Goal: Task Accomplishment & Management: Manage account settings

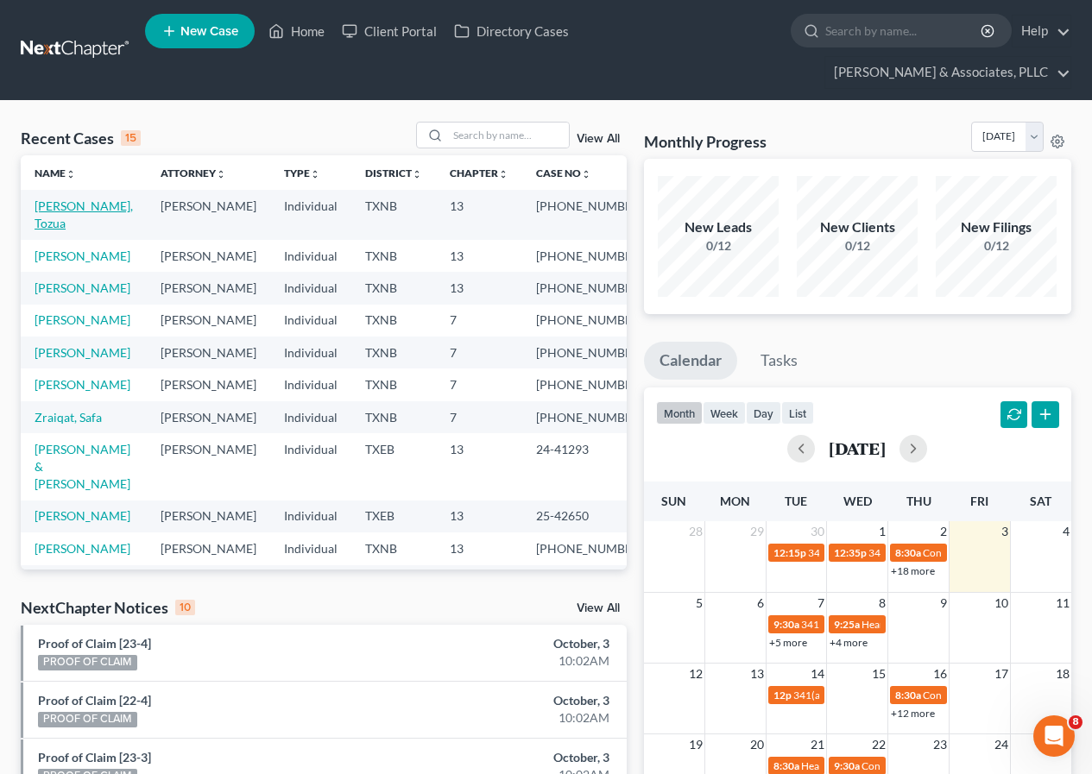
click at [73, 208] on link "[PERSON_NAME], Tozua" at bounding box center [84, 214] width 98 height 32
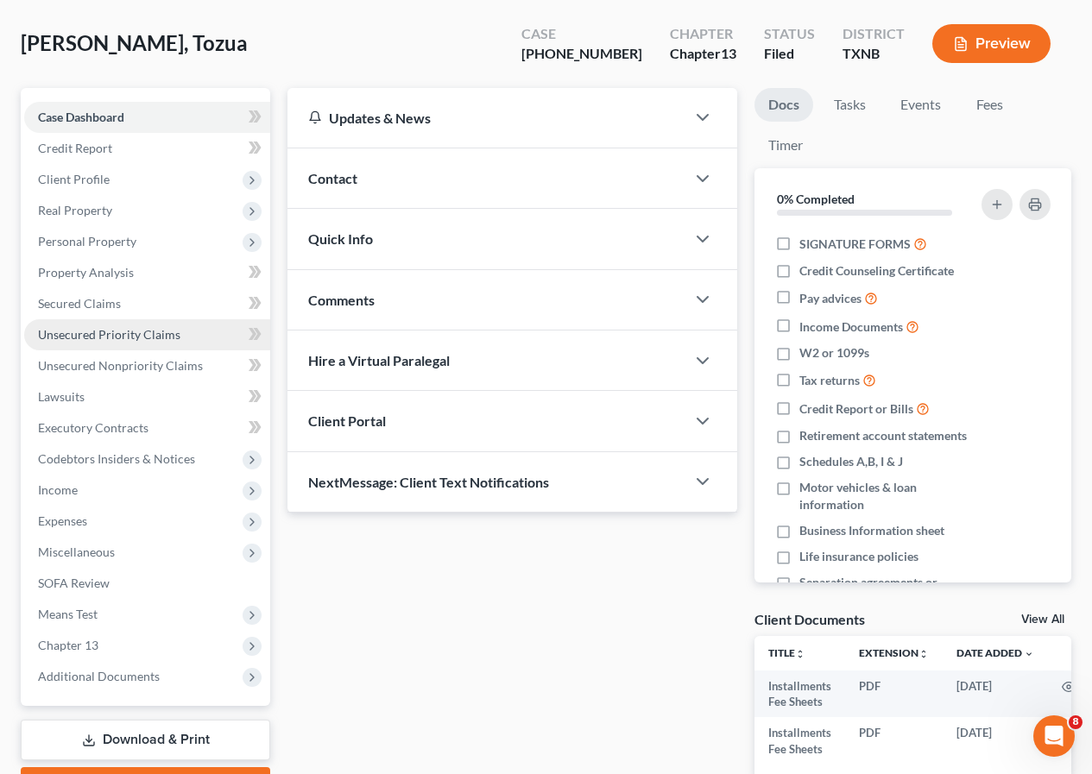
scroll to position [173, 0]
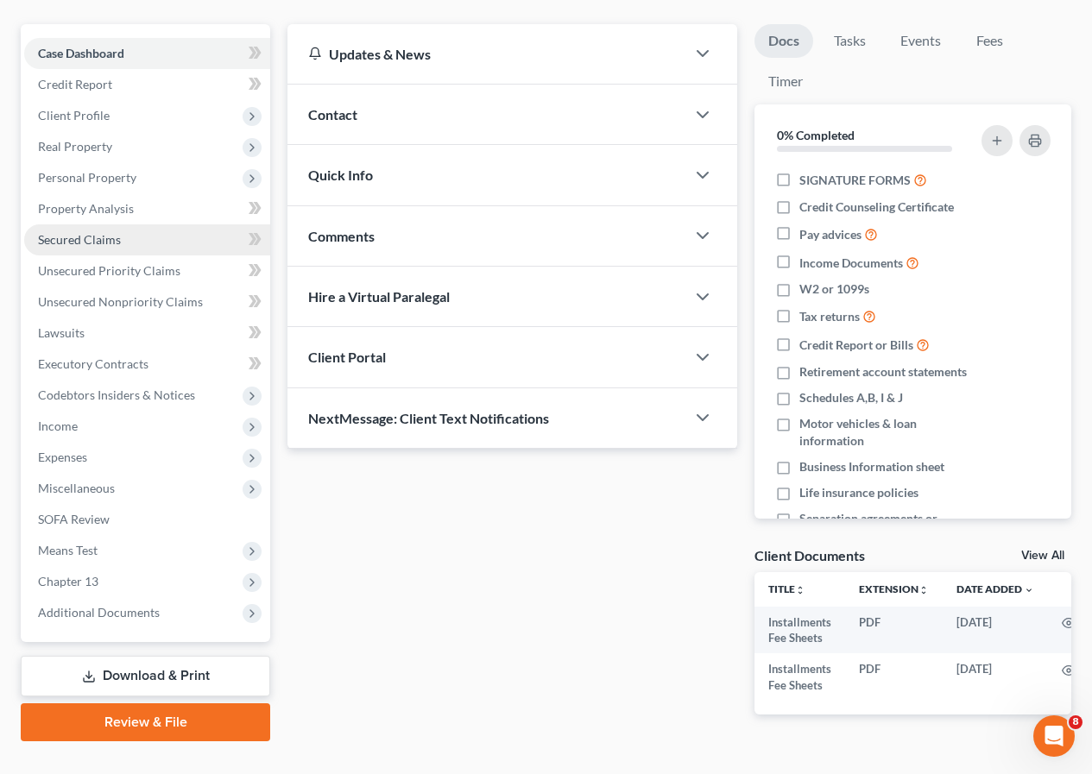
click at [85, 237] on span "Secured Claims" at bounding box center [79, 239] width 83 height 15
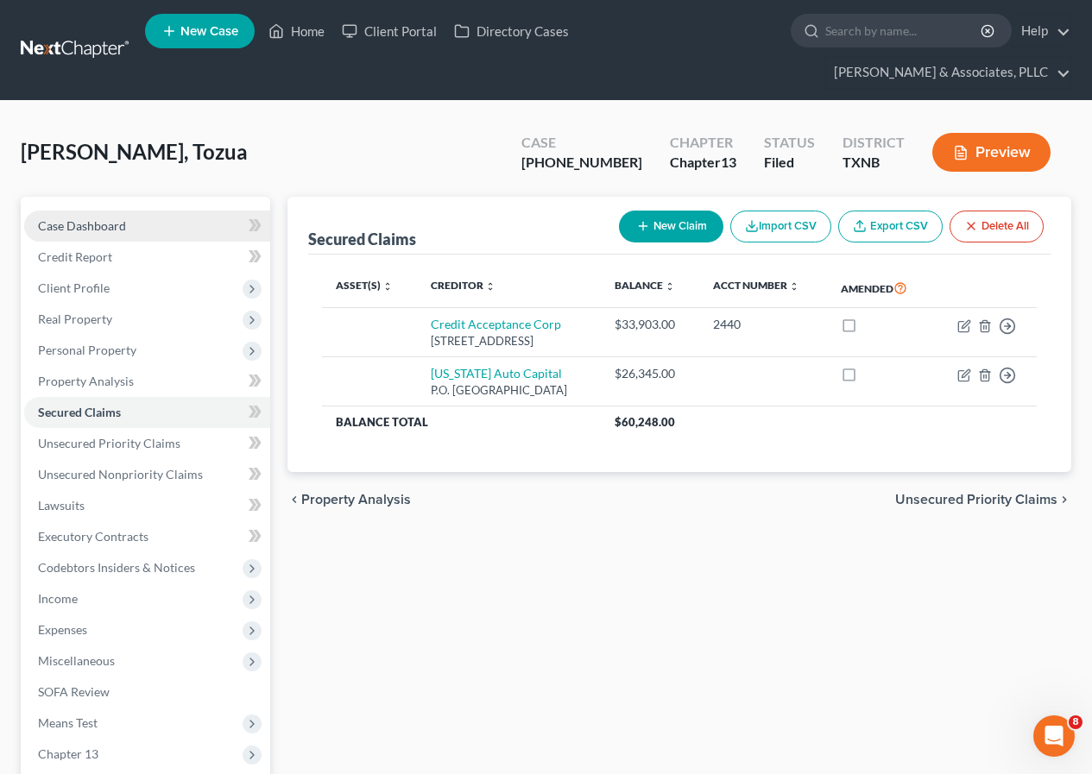
click at [97, 227] on span "Case Dashboard" at bounding box center [82, 225] width 88 height 15
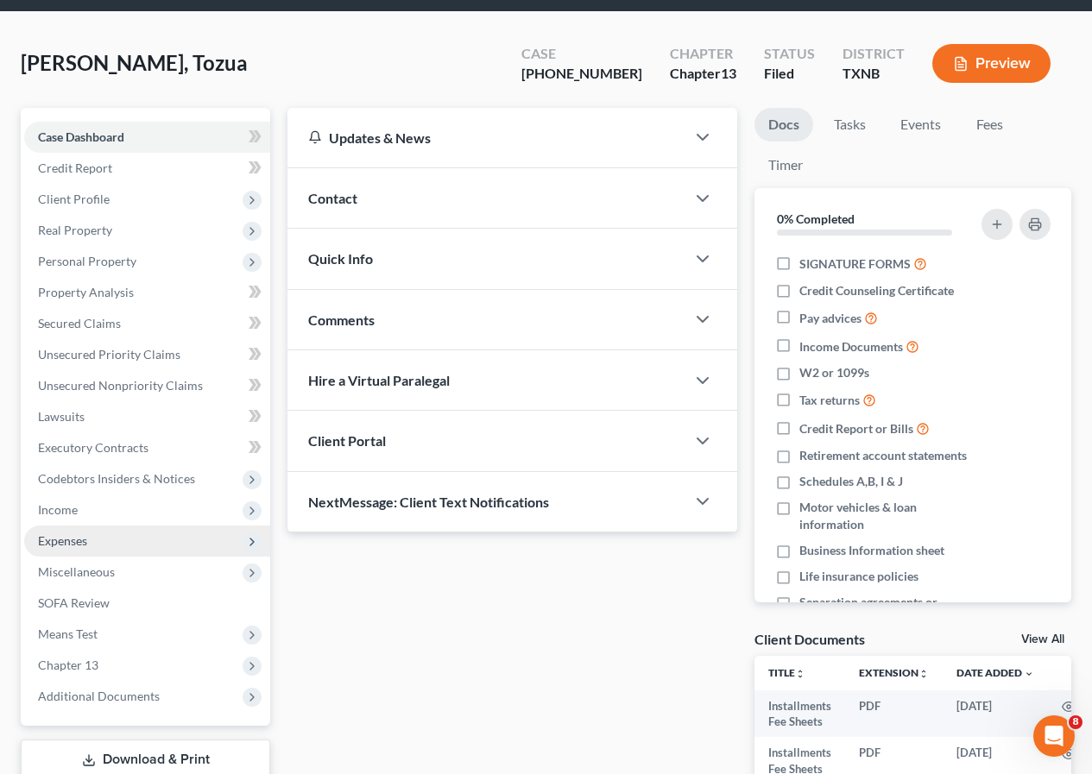
scroll to position [219, 0]
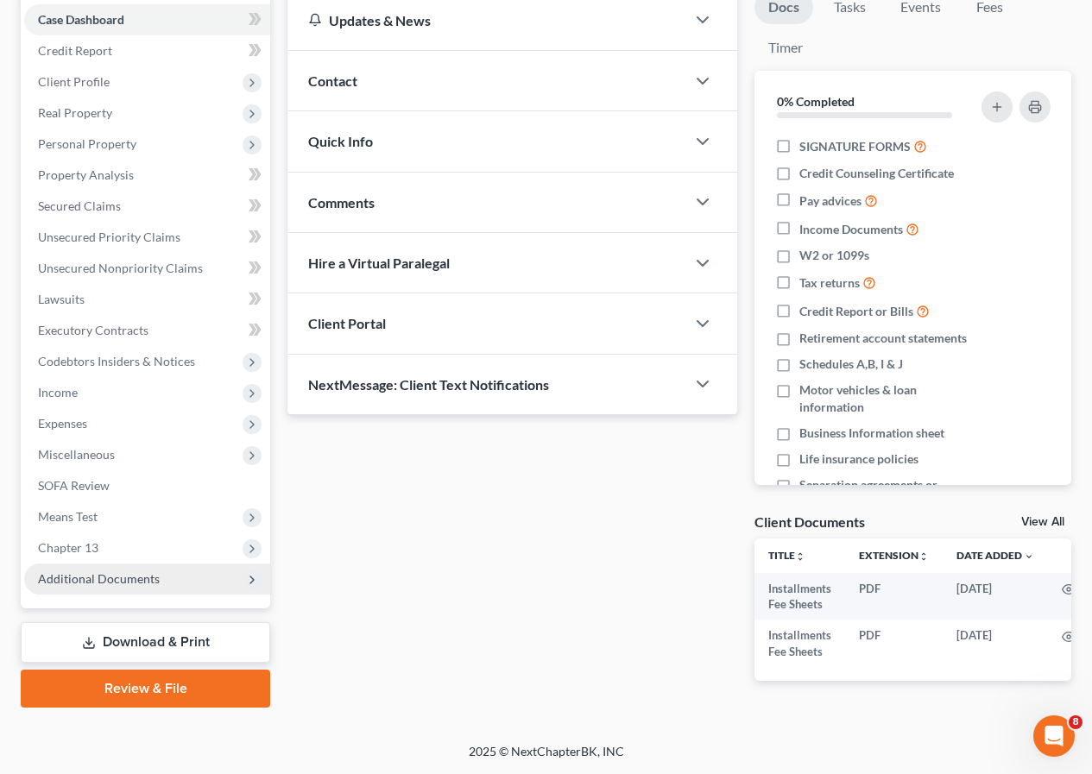
click at [110, 571] on span "Additional Documents" at bounding box center [99, 578] width 122 height 15
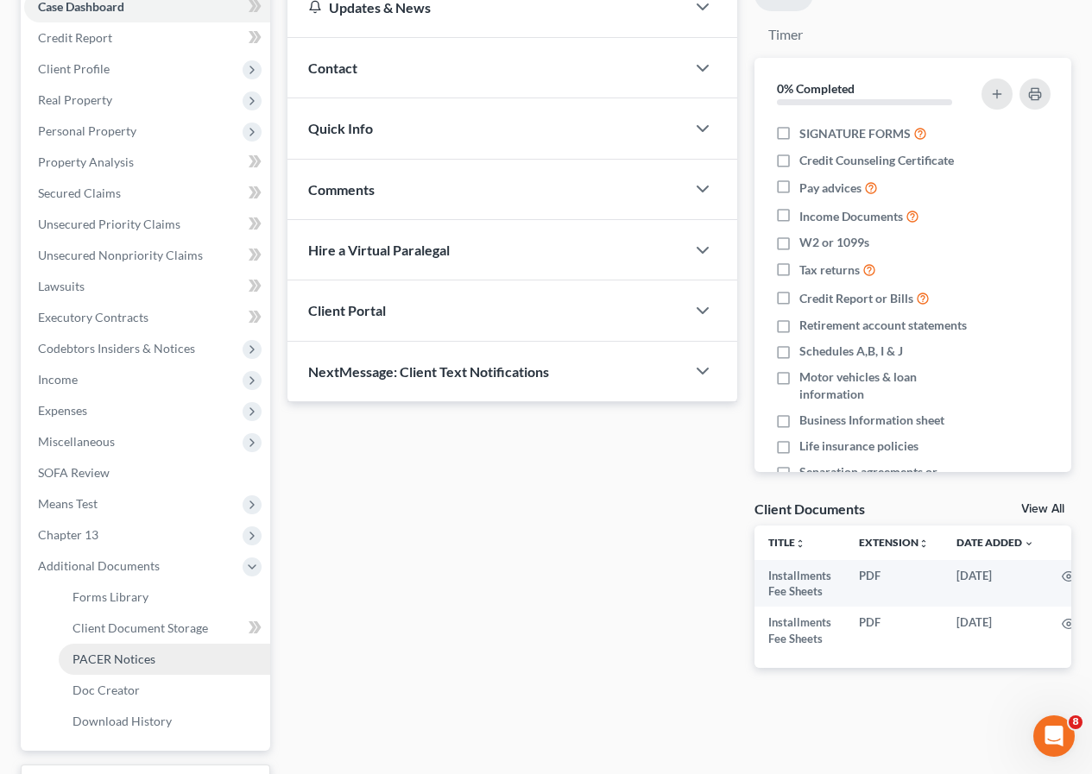
click at [148, 655] on span "PACER Notices" at bounding box center [113, 659] width 83 height 15
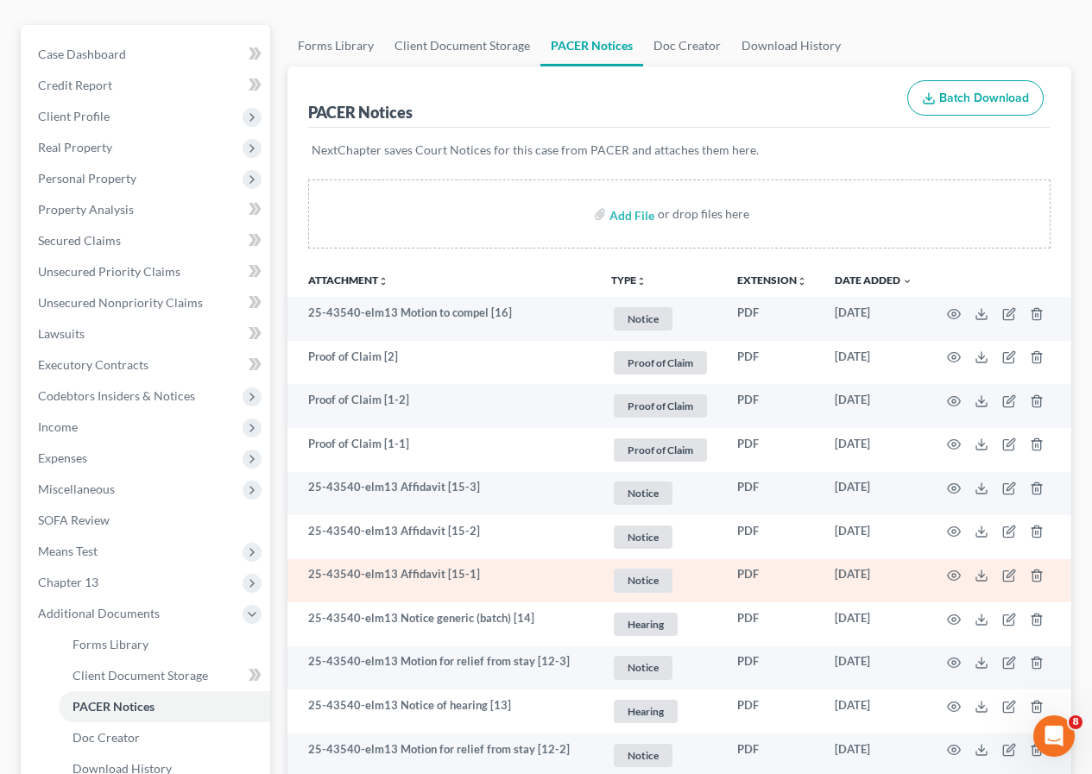
scroll to position [173, 0]
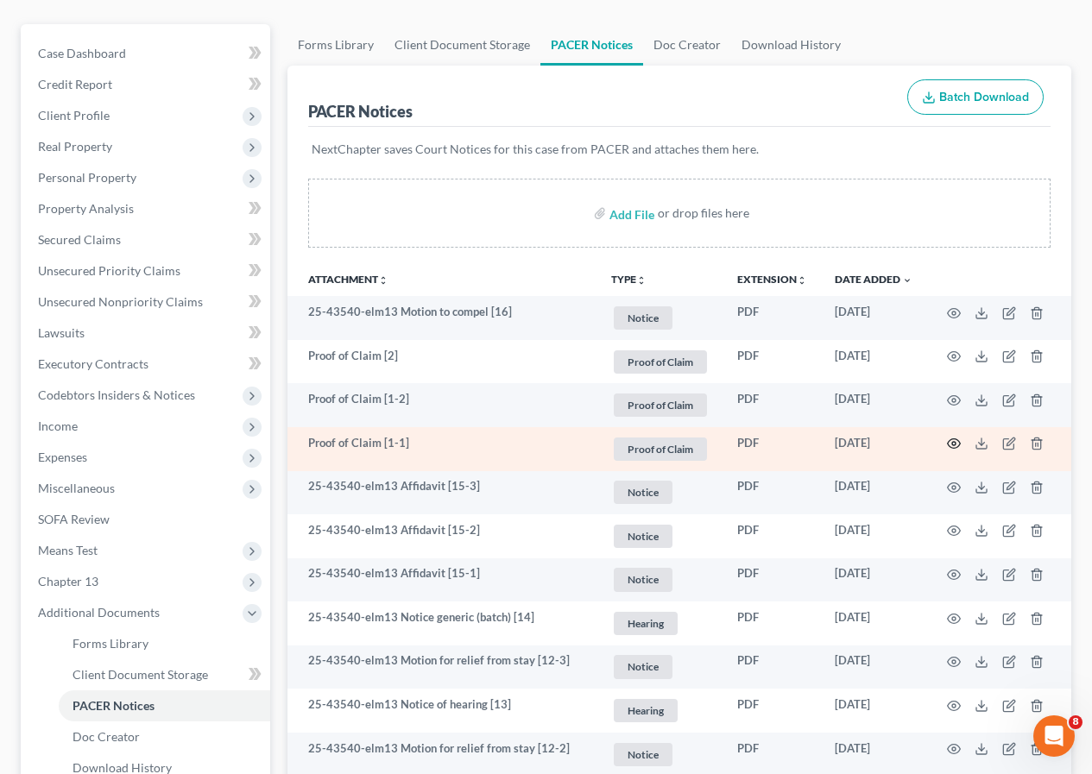
click at [954, 443] on circle "button" at bounding box center [953, 443] width 3 height 3
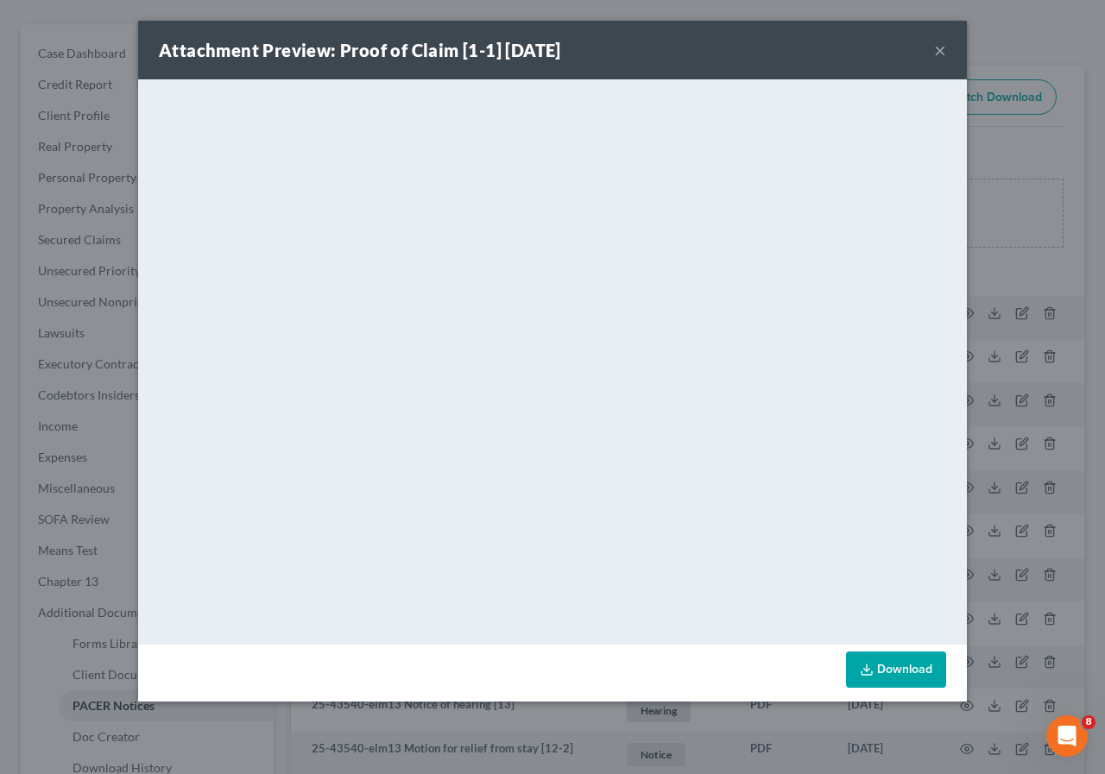
click at [937, 53] on button "×" at bounding box center [940, 50] width 12 height 21
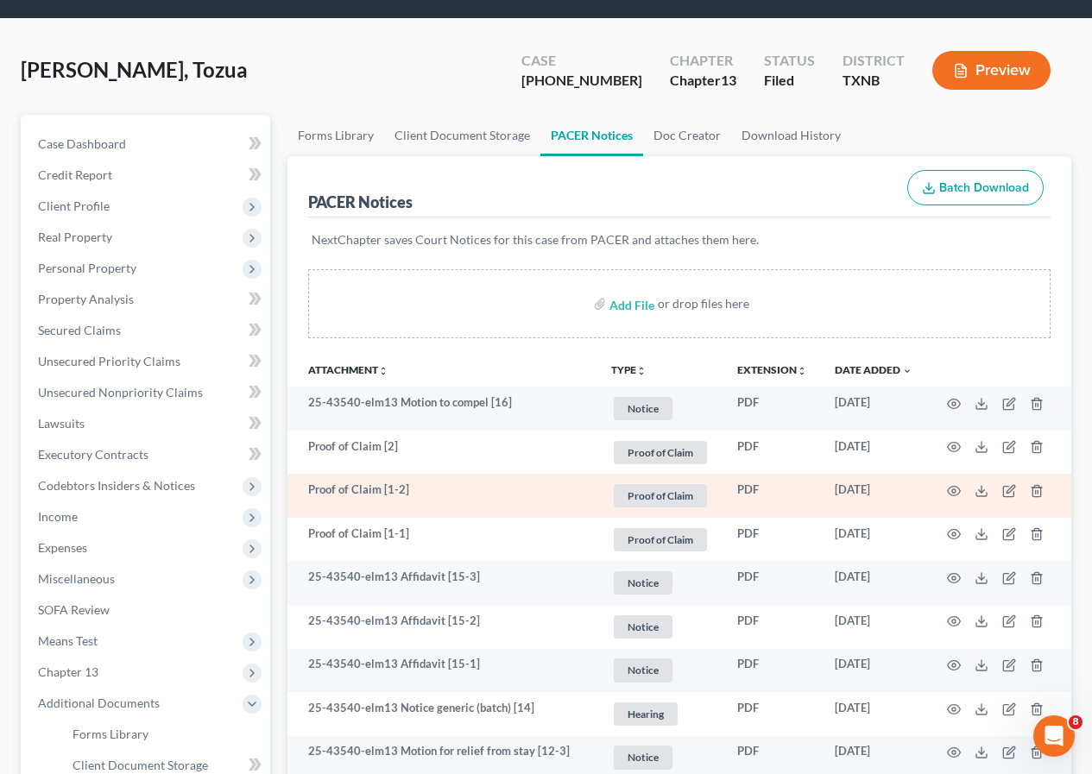
scroll to position [0, 0]
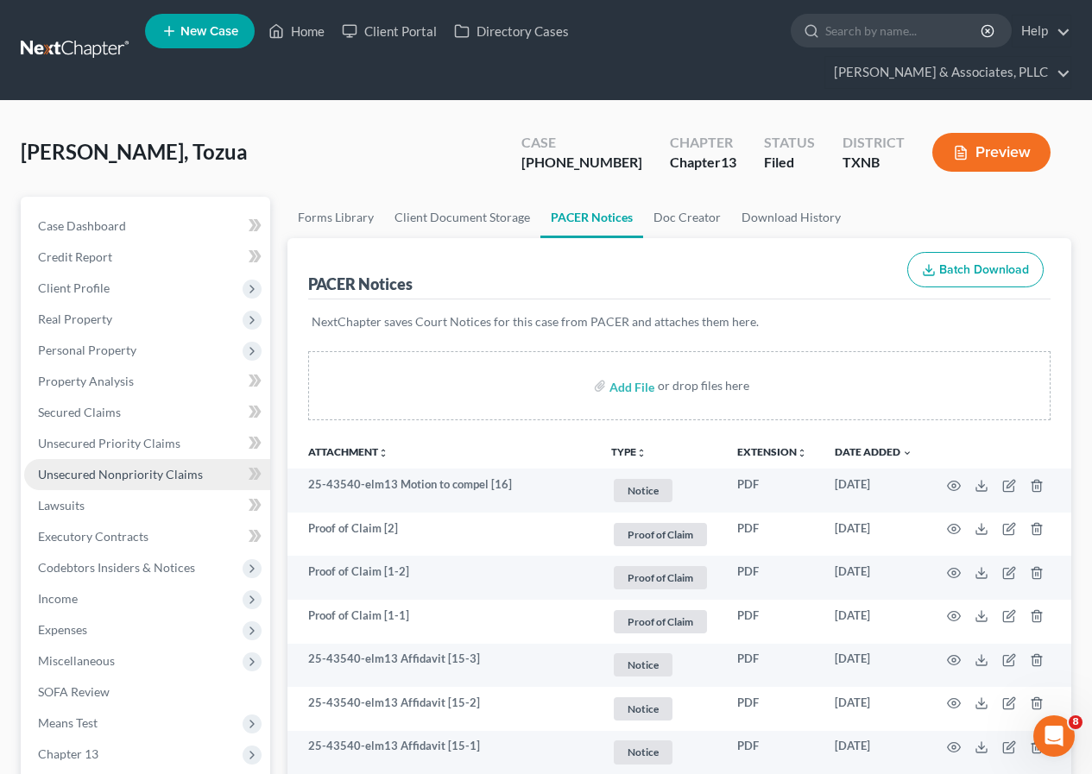
click at [138, 467] on span "Unsecured Nonpriority Claims" at bounding box center [120, 474] width 165 height 15
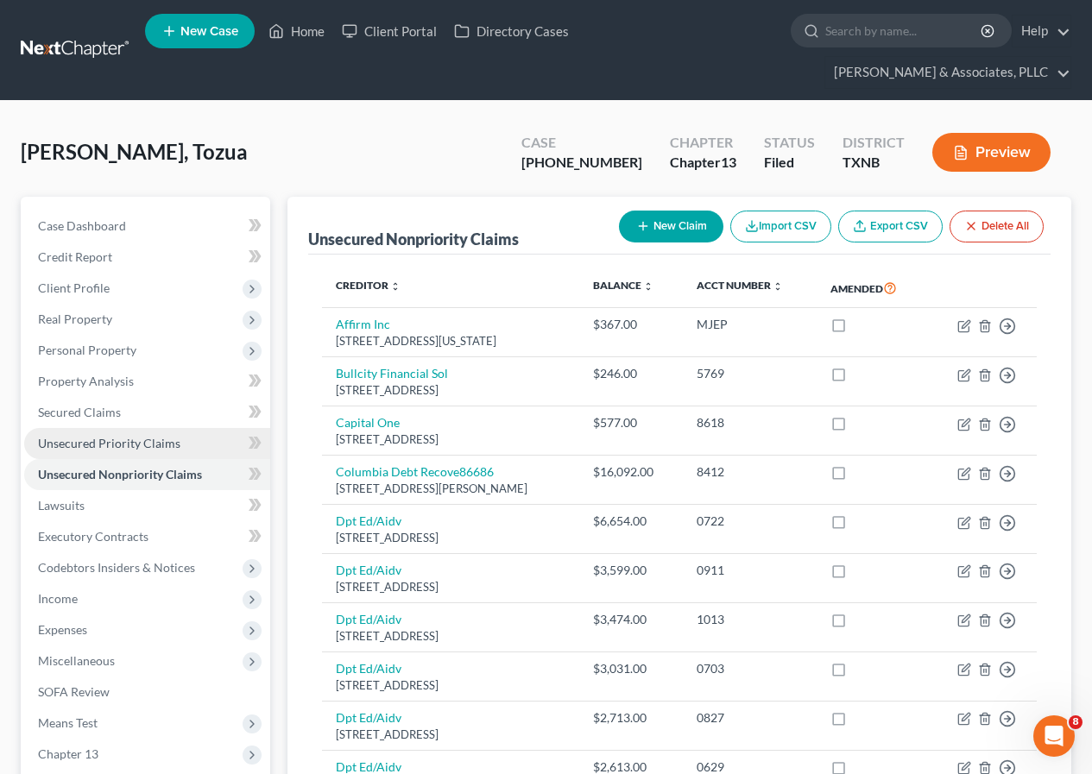
click at [131, 444] on span "Unsecured Priority Claims" at bounding box center [109, 443] width 142 height 15
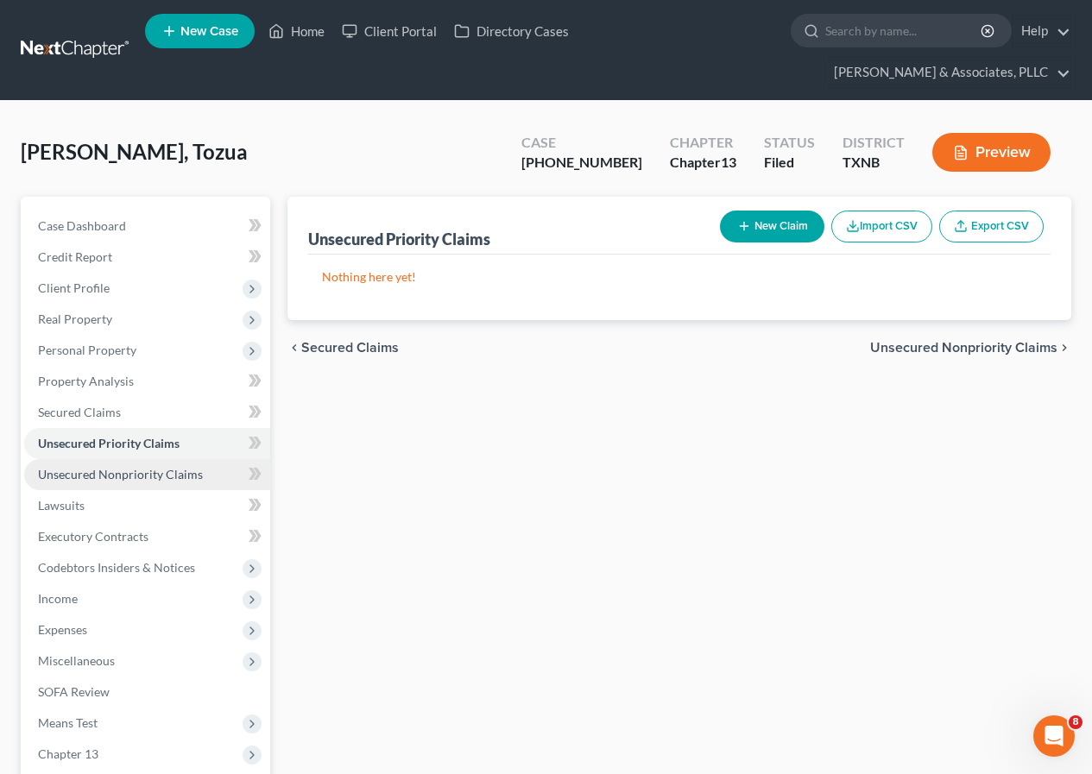
click at [149, 474] on span "Unsecured Nonpriority Claims" at bounding box center [120, 474] width 165 height 15
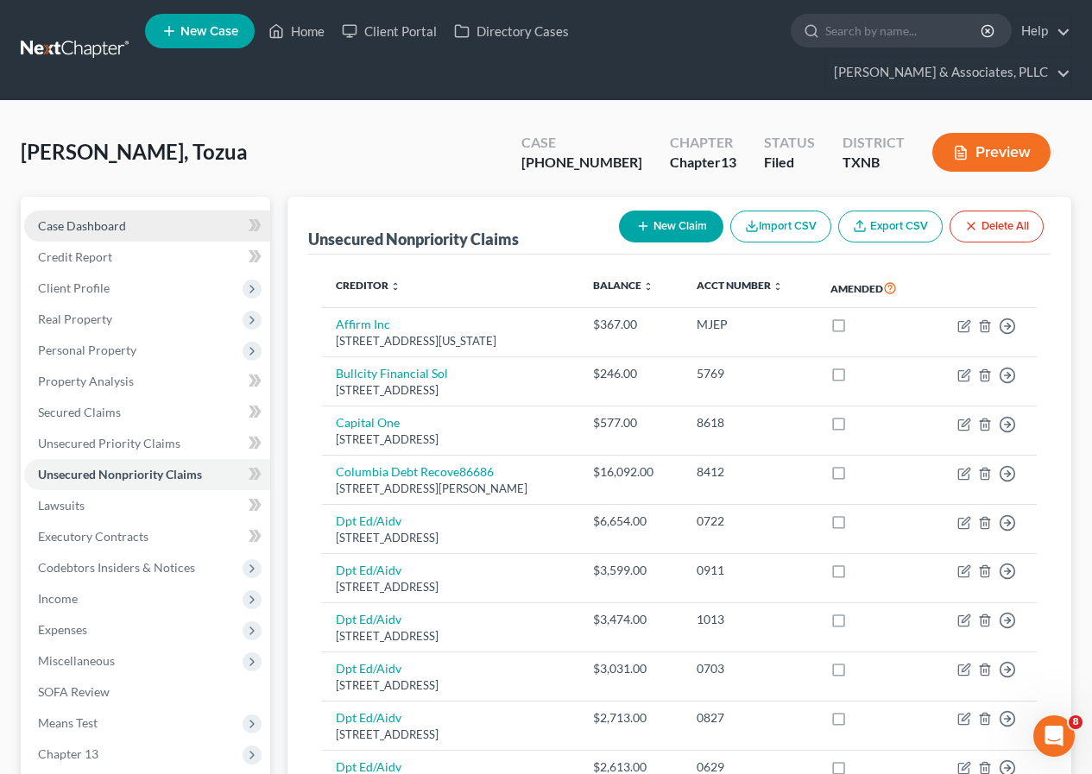
click at [119, 226] on span "Case Dashboard" at bounding box center [82, 225] width 88 height 15
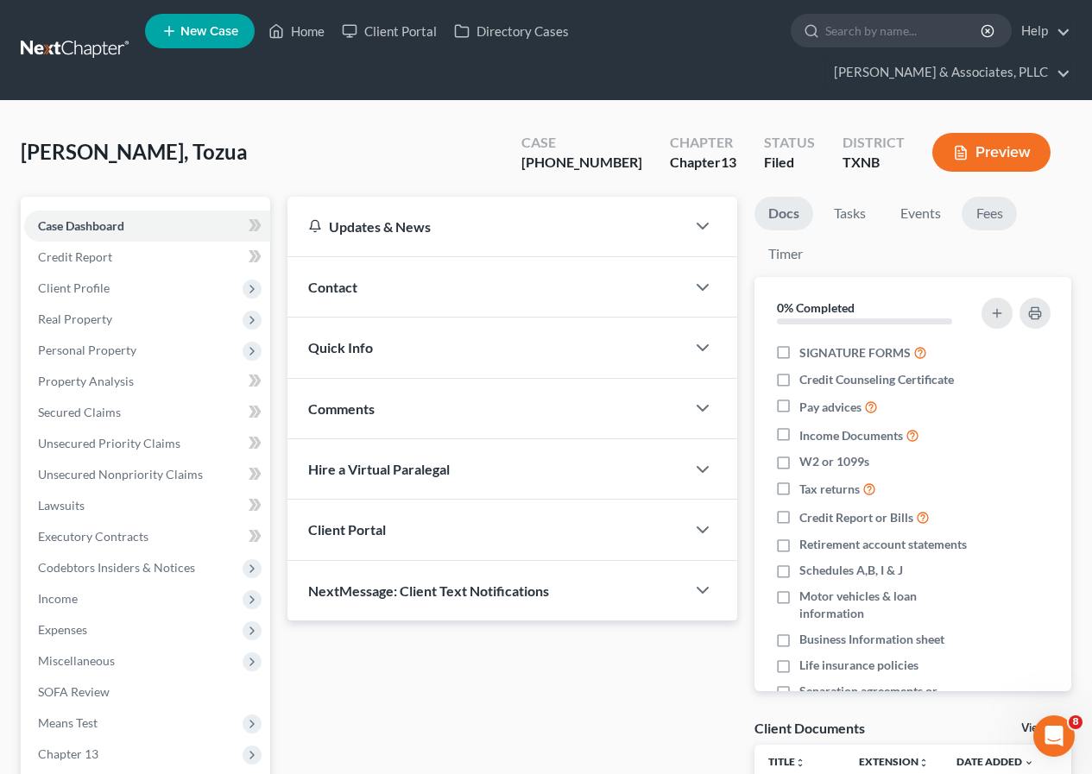
click at [998, 211] on link "Fees" at bounding box center [988, 214] width 55 height 34
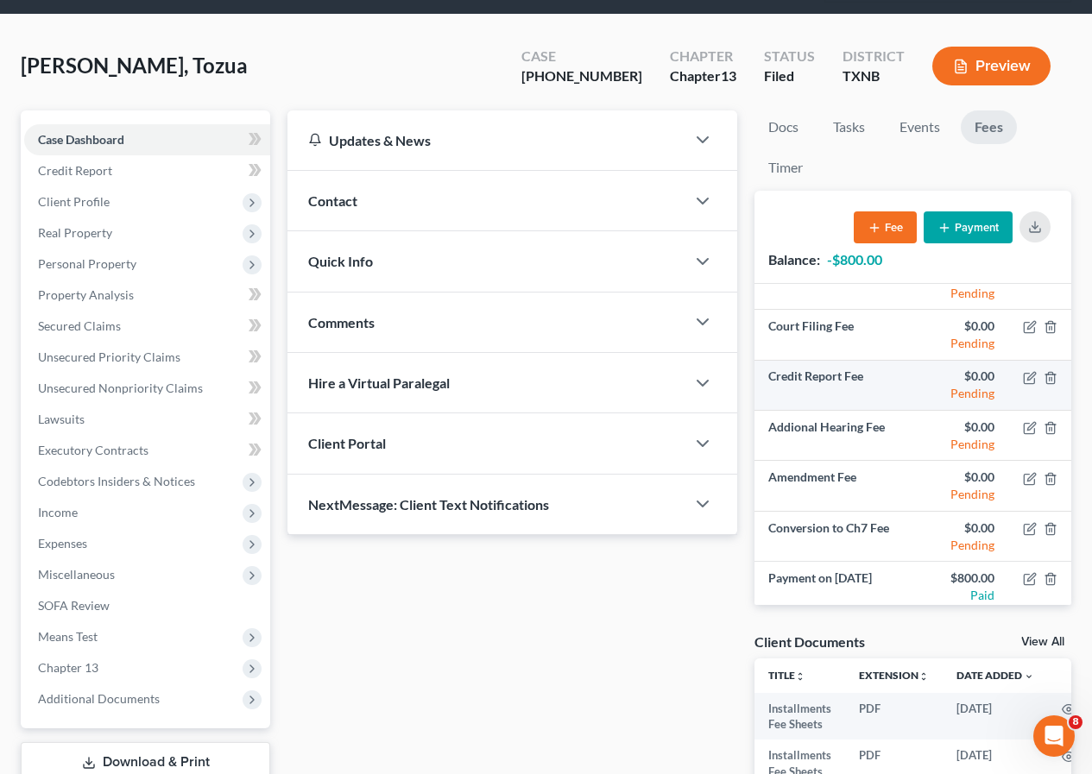
scroll to position [30, 0]
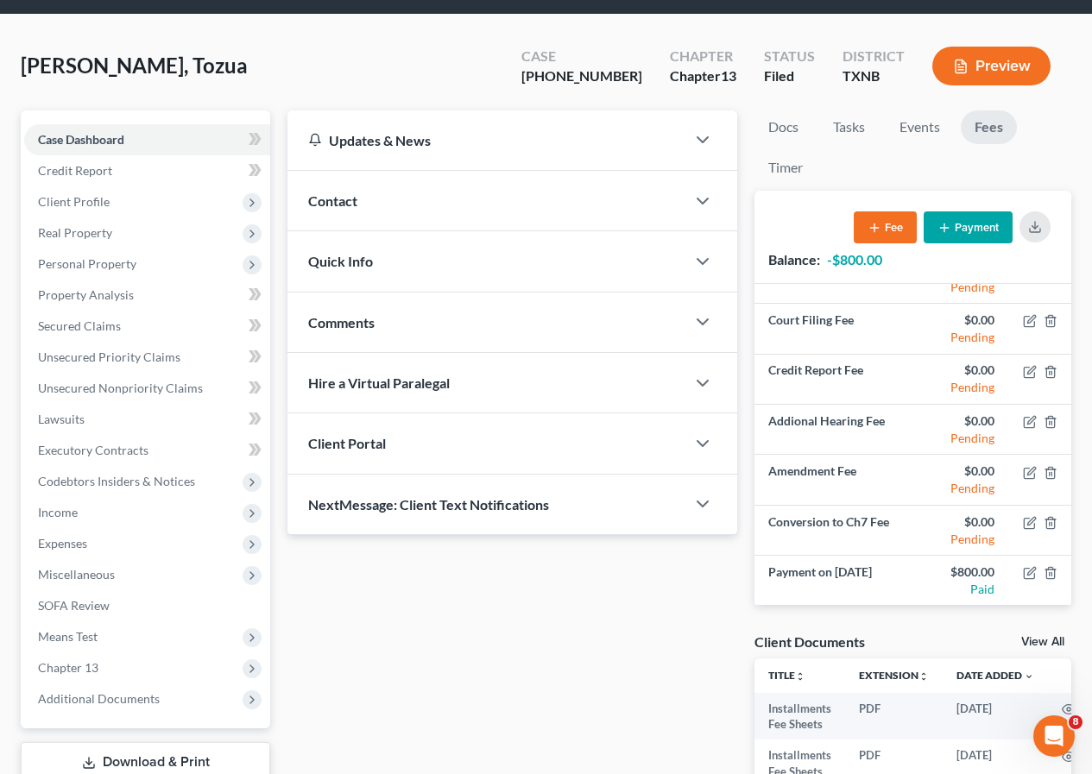
click at [974, 234] on button "Payment" at bounding box center [967, 227] width 89 height 32
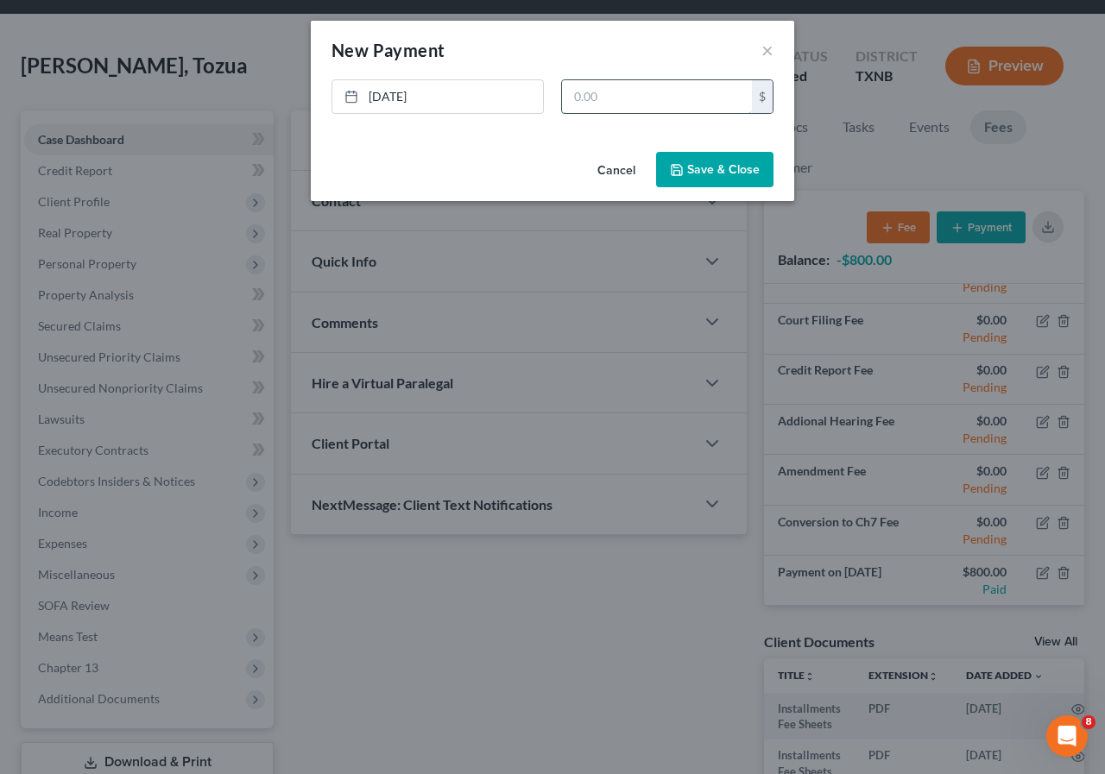
click at [575, 93] on input "text" at bounding box center [657, 96] width 190 height 33
type input "700"
click at [689, 165] on button "Save & Close" at bounding box center [714, 170] width 117 height 36
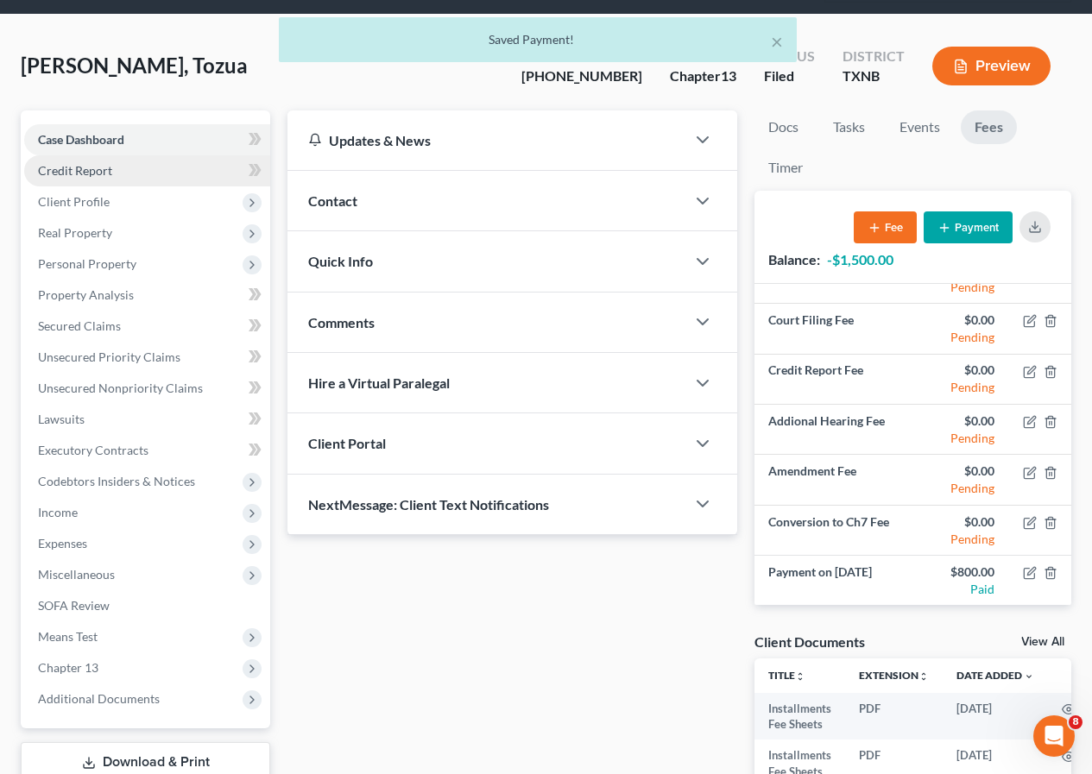
click at [106, 173] on span "Credit Report" at bounding box center [75, 170] width 74 height 15
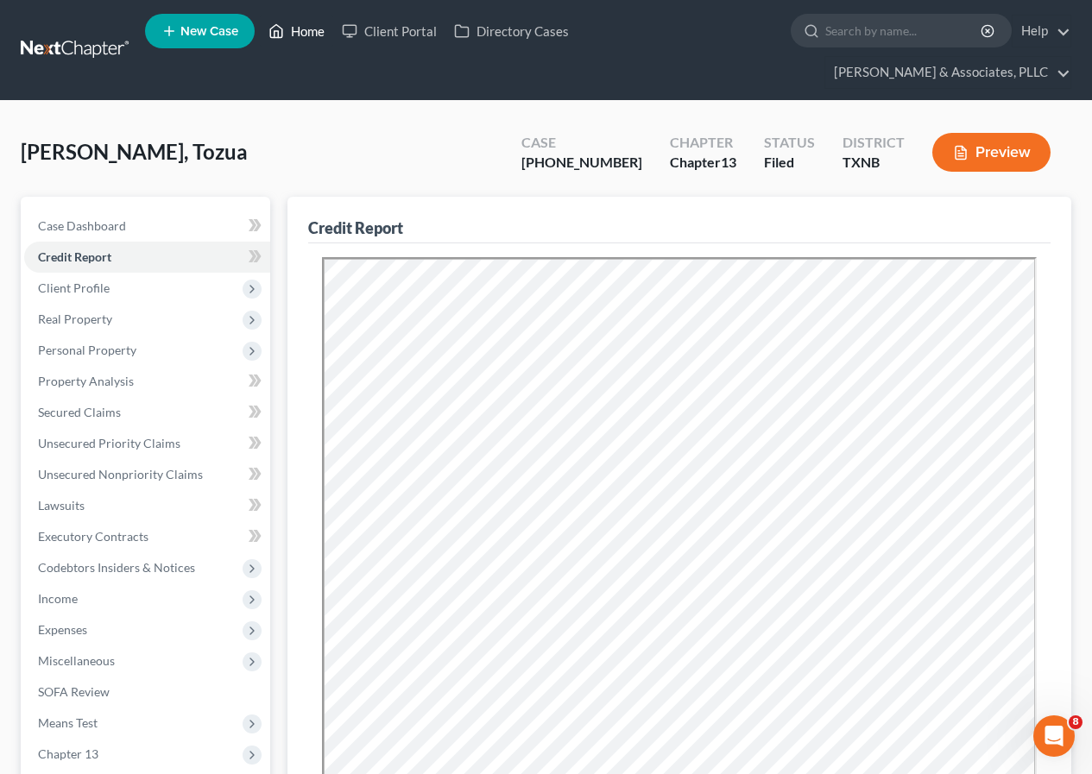
click at [309, 34] on link "Home" at bounding box center [296, 31] width 73 height 31
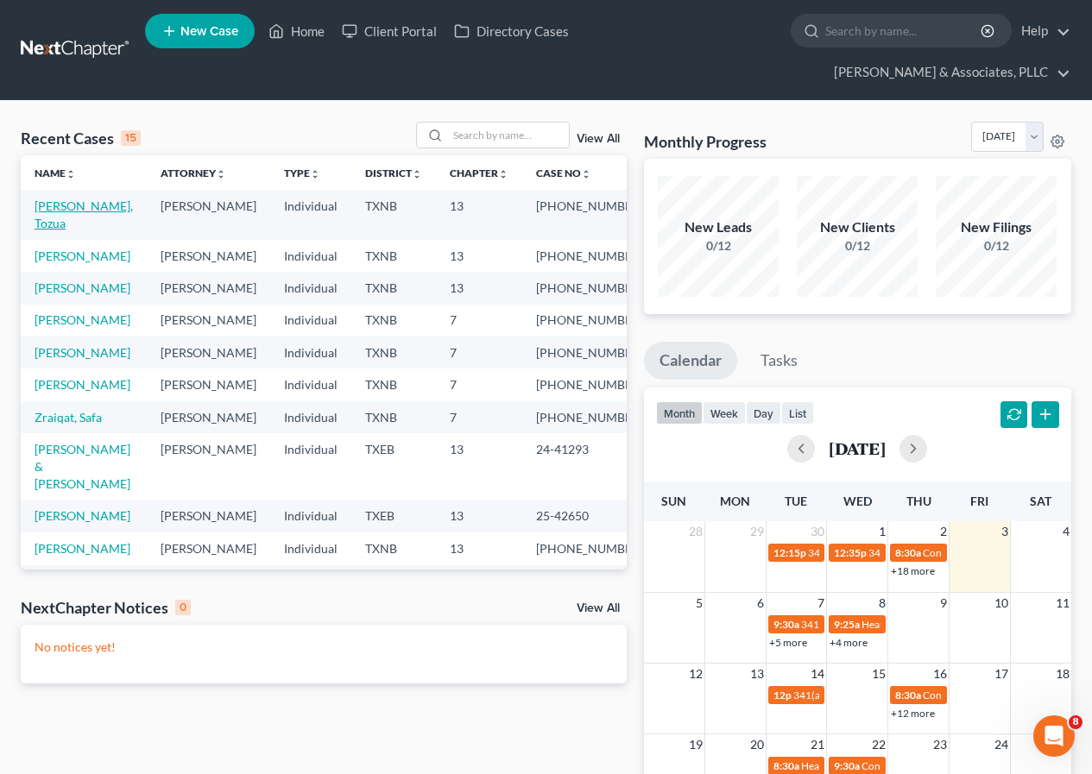
click at [53, 206] on link "[PERSON_NAME], Tozua" at bounding box center [84, 214] width 98 height 32
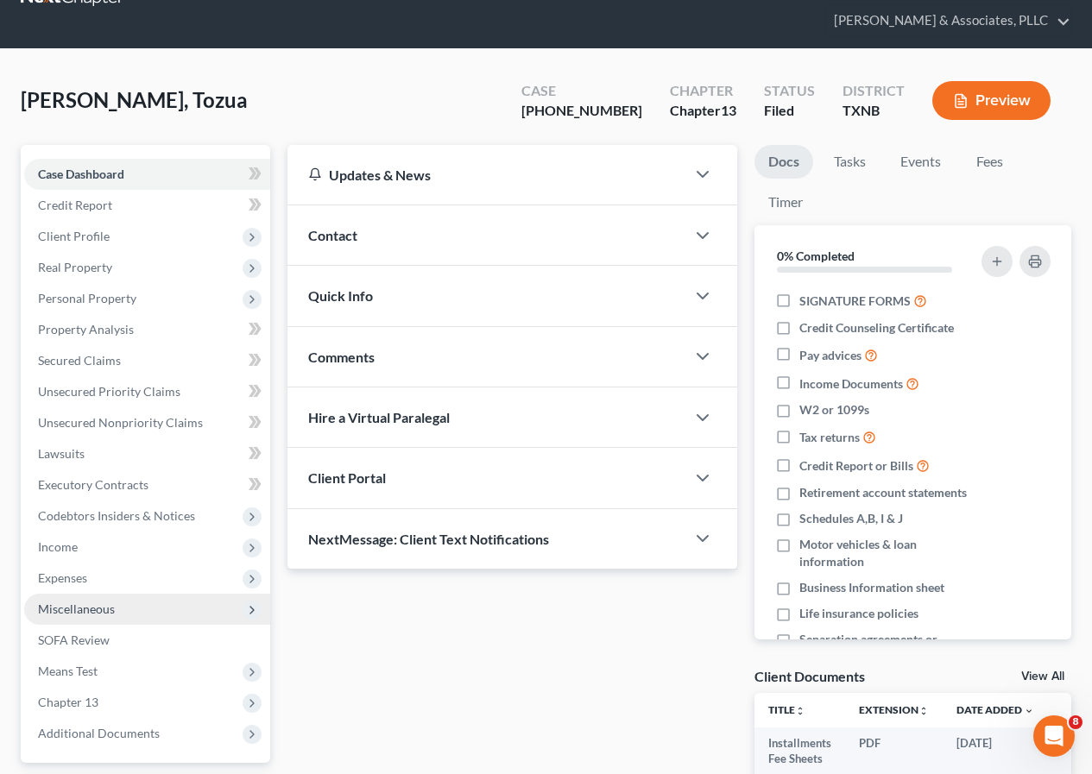
scroll to position [219, 0]
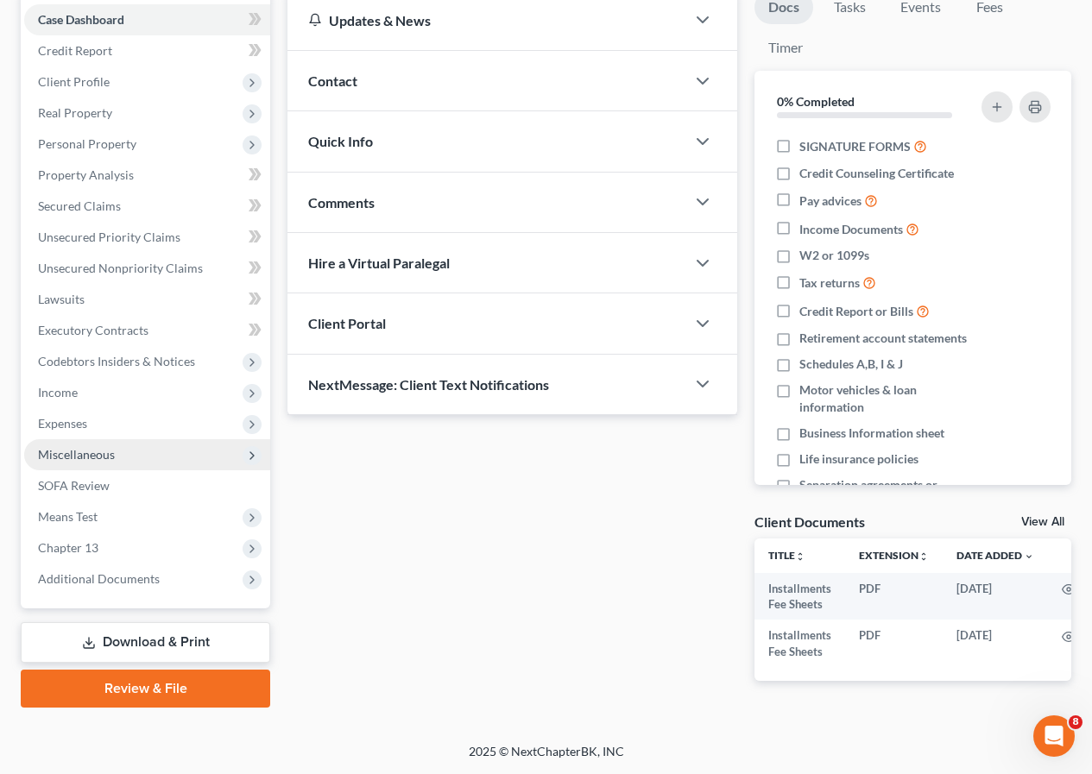
click at [100, 447] on span "Miscellaneous" at bounding box center [76, 454] width 77 height 15
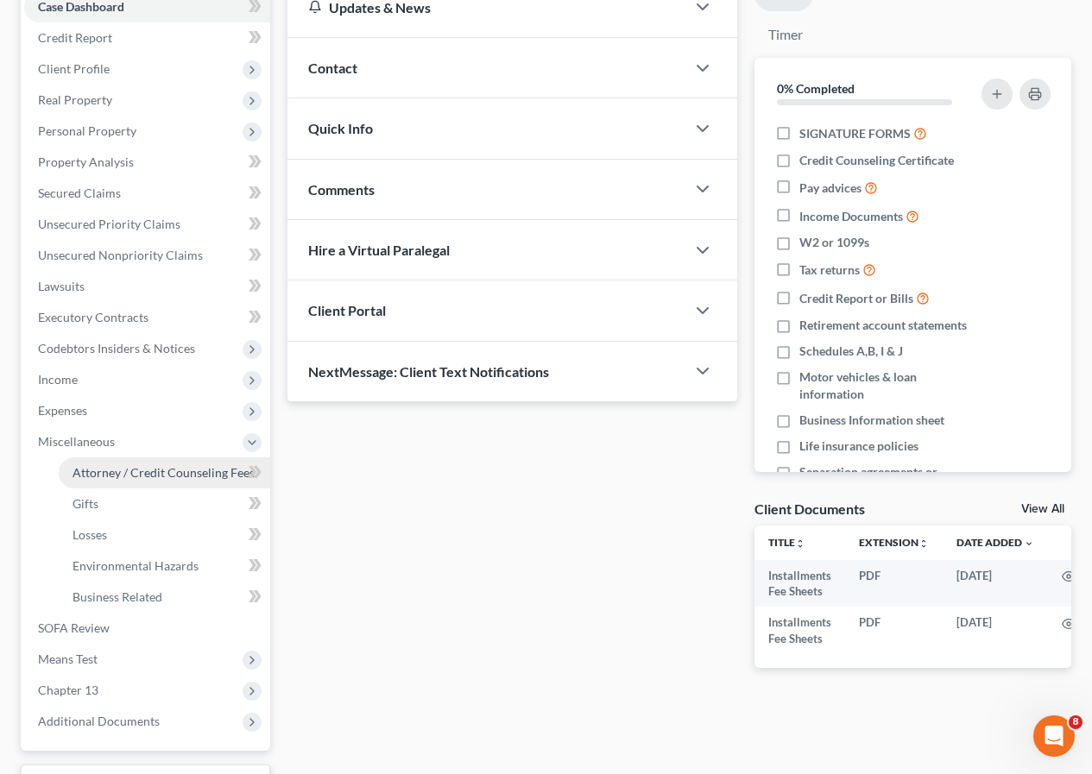
click at [124, 469] on span "Attorney / Credit Counseling Fees" at bounding box center [163, 472] width 182 height 15
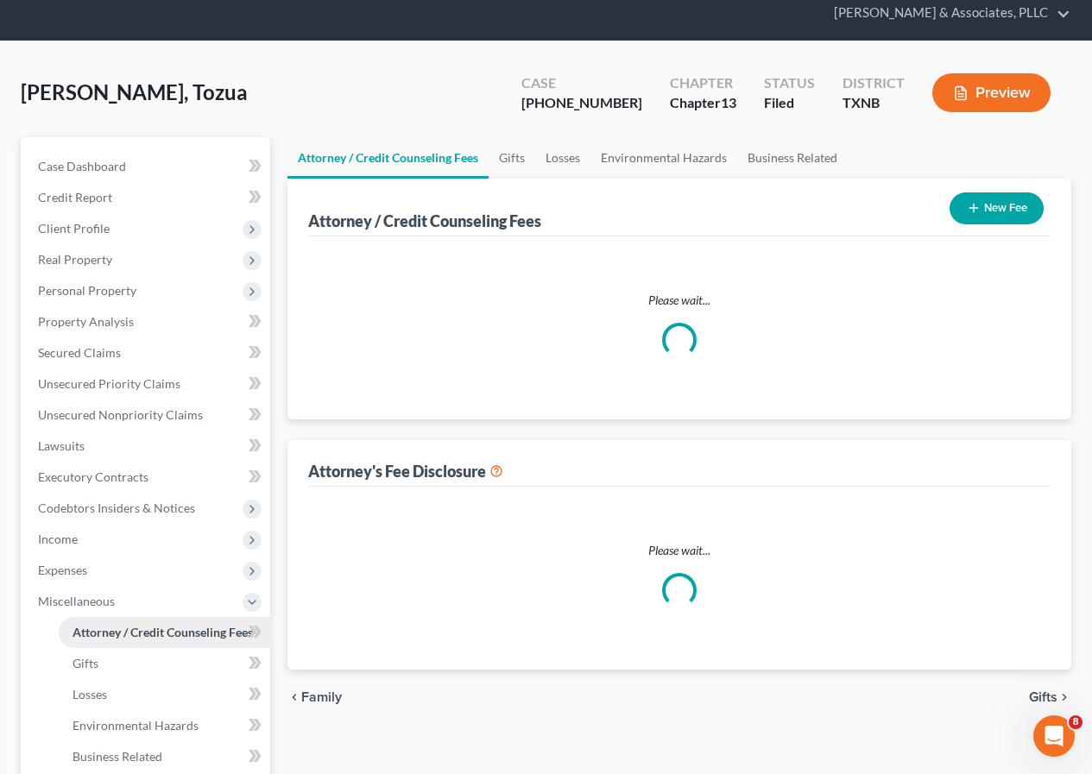
scroll to position [3, 0]
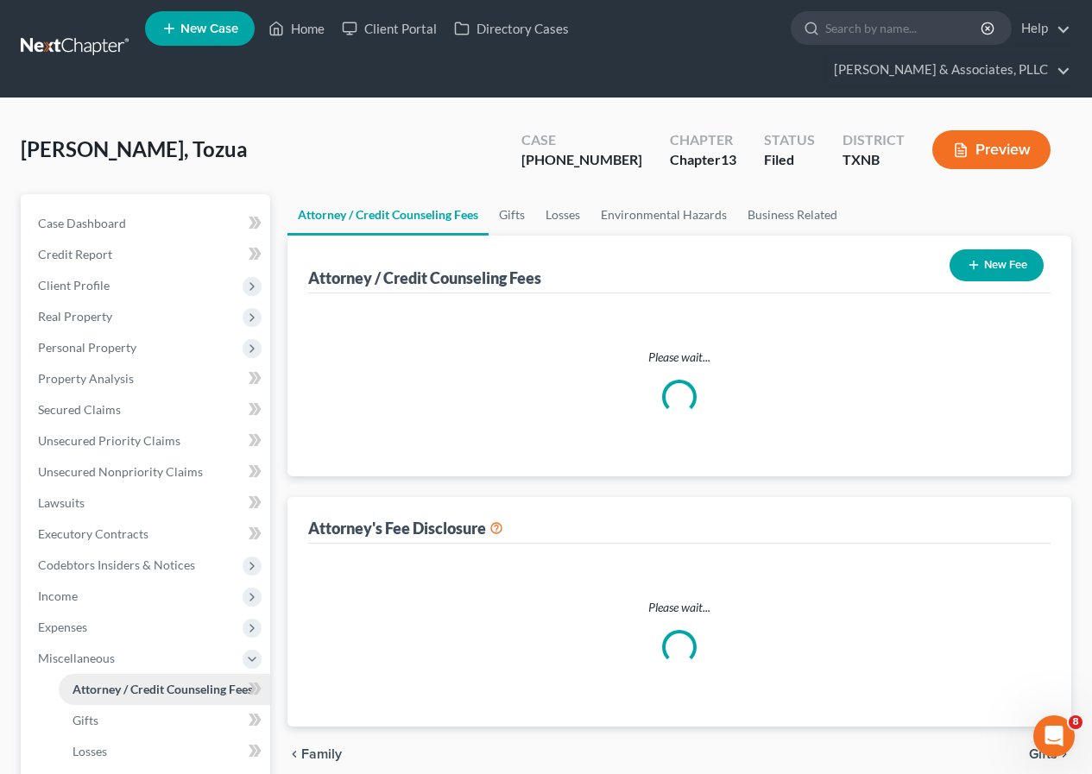
select select "0"
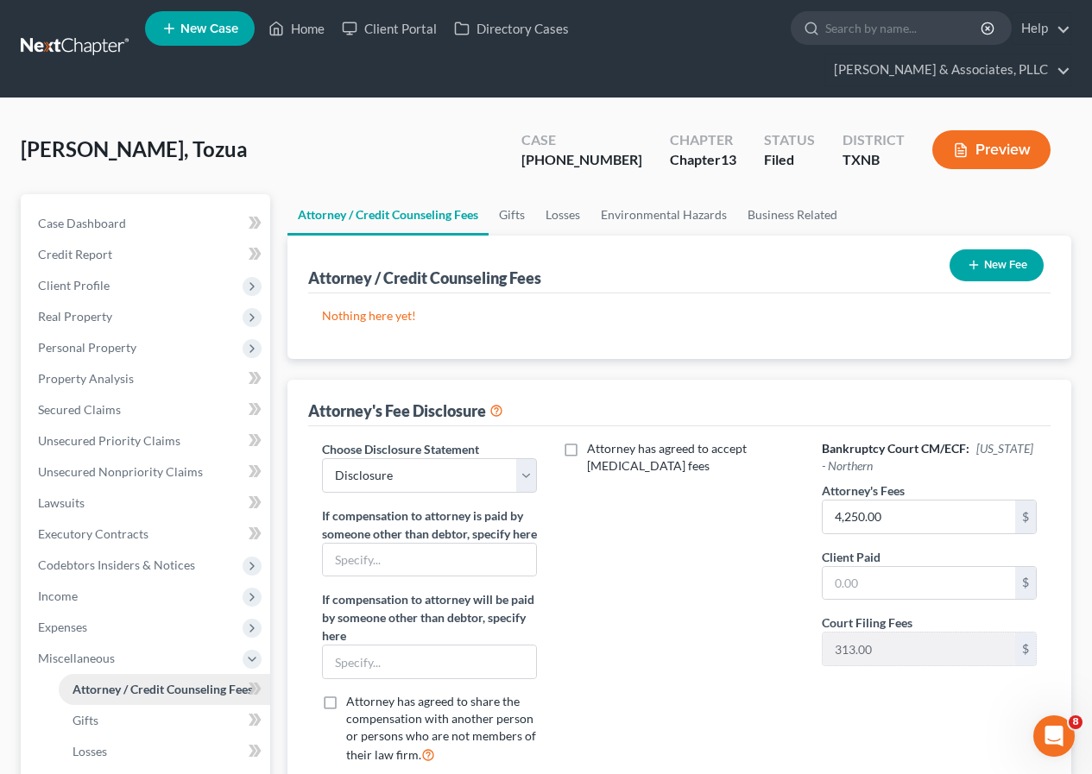
scroll to position [0, 0]
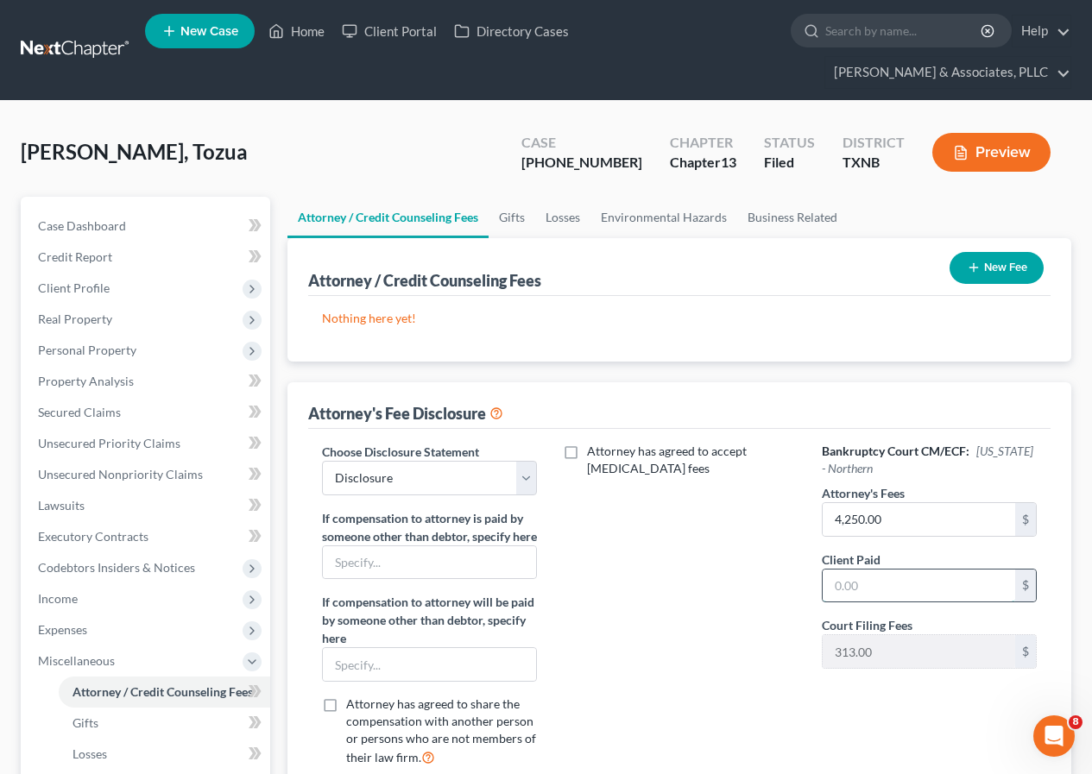
click at [831, 582] on input "text" at bounding box center [918, 586] width 192 height 33
type input "1,137"
click at [997, 267] on button "New Fee" at bounding box center [996, 268] width 94 height 32
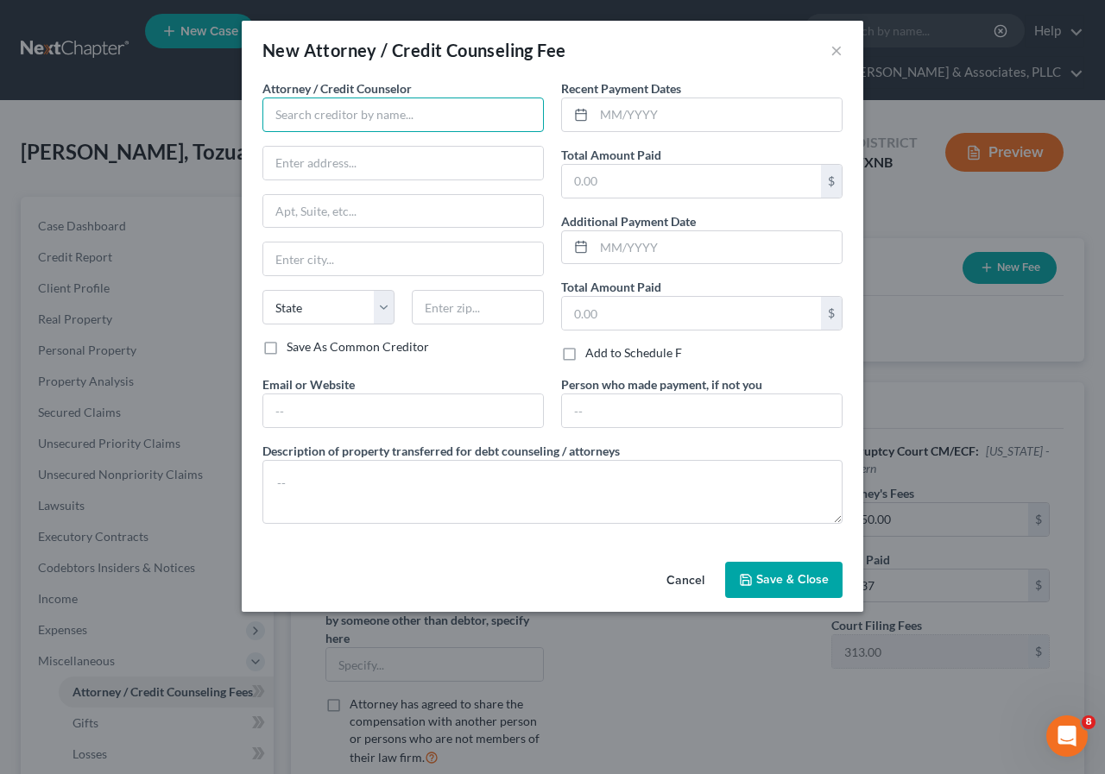
click at [398, 118] on input "text" at bounding box center [402, 115] width 281 height 35
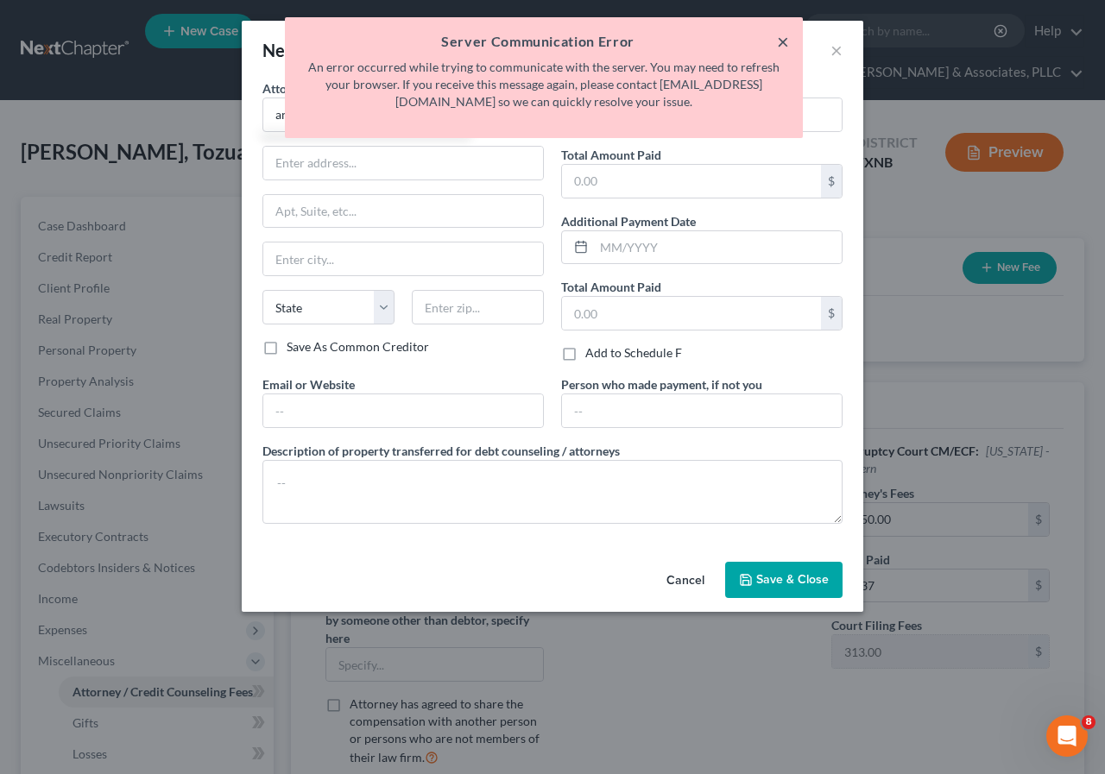
click at [783, 37] on button "×" at bounding box center [783, 41] width 12 height 21
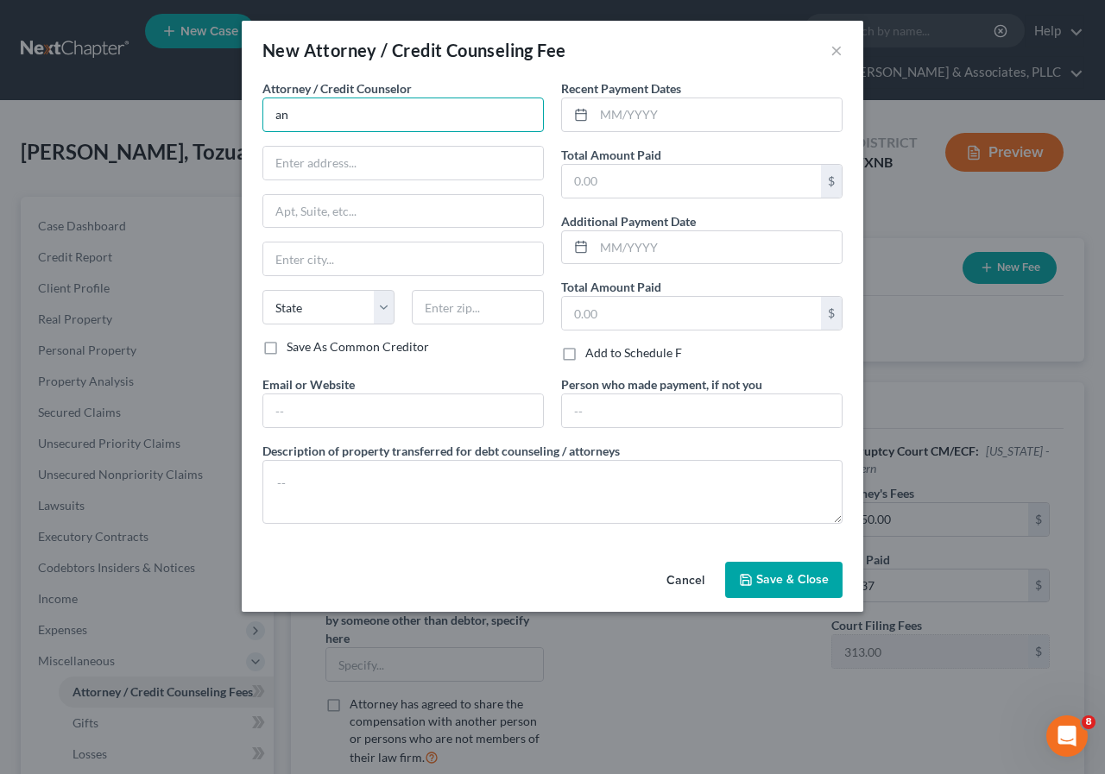
click at [374, 110] on input "an" at bounding box center [402, 115] width 281 height 35
type input "a"
click at [402, 117] on input "[PERSON_NAME] &" at bounding box center [402, 115] width 281 height 35
type input "[PERSON_NAME] &"
click at [834, 50] on button "×" at bounding box center [836, 50] width 12 height 21
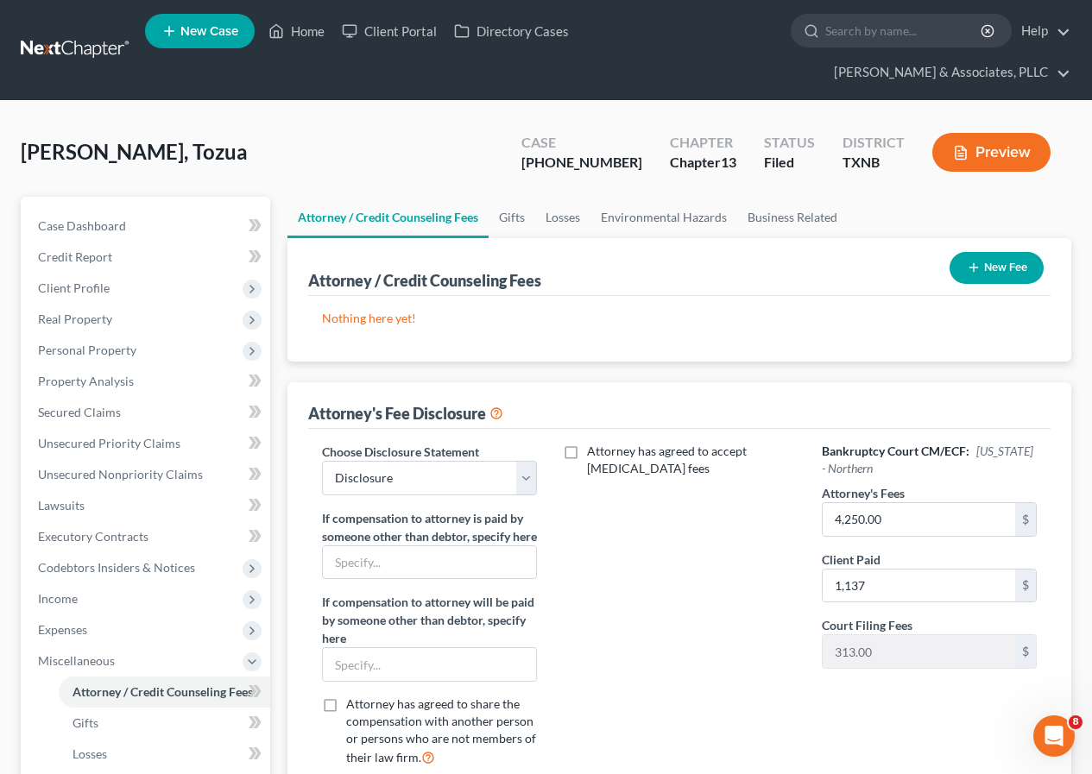
click at [995, 263] on button "New Fee" at bounding box center [996, 268] width 94 height 32
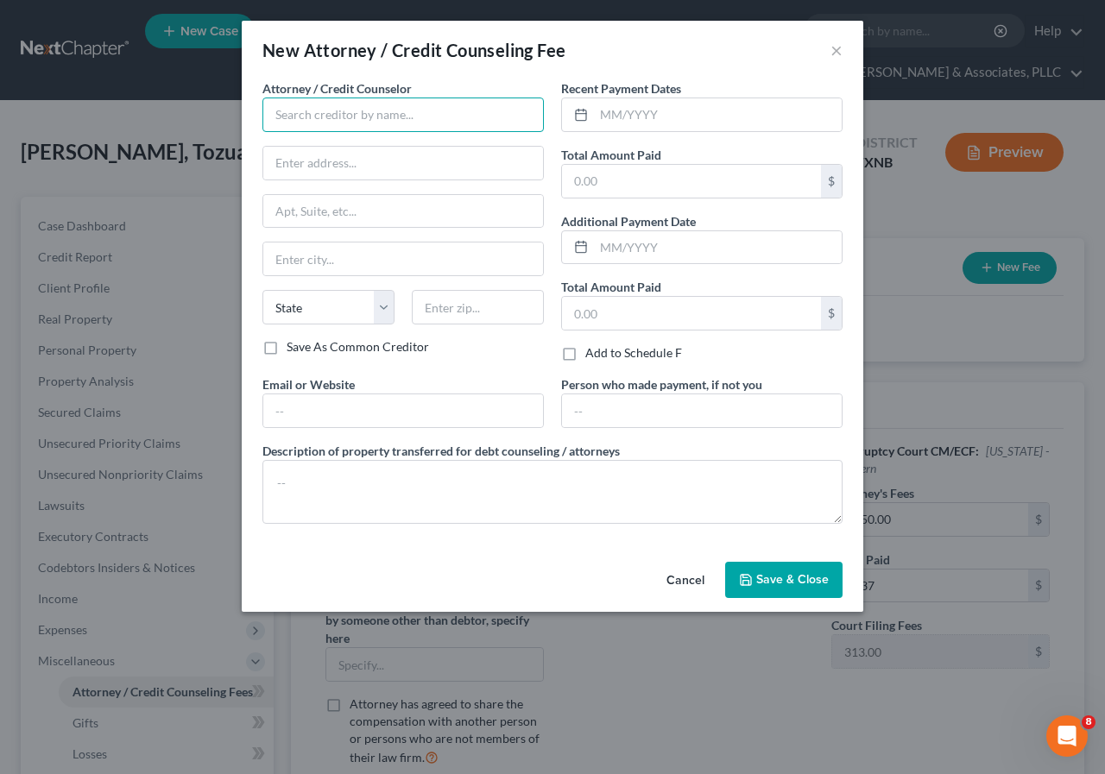
click at [330, 121] on input "text" at bounding box center [402, 115] width 281 height 35
type input "[PERSON_NAME]"
drag, startPoint x: 834, startPoint y: 47, endPoint x: 784, endPoint y: 69, distance: 54.5
click at [834, 47] on button "×" at bounding box center [836, 50] width 12 height 21
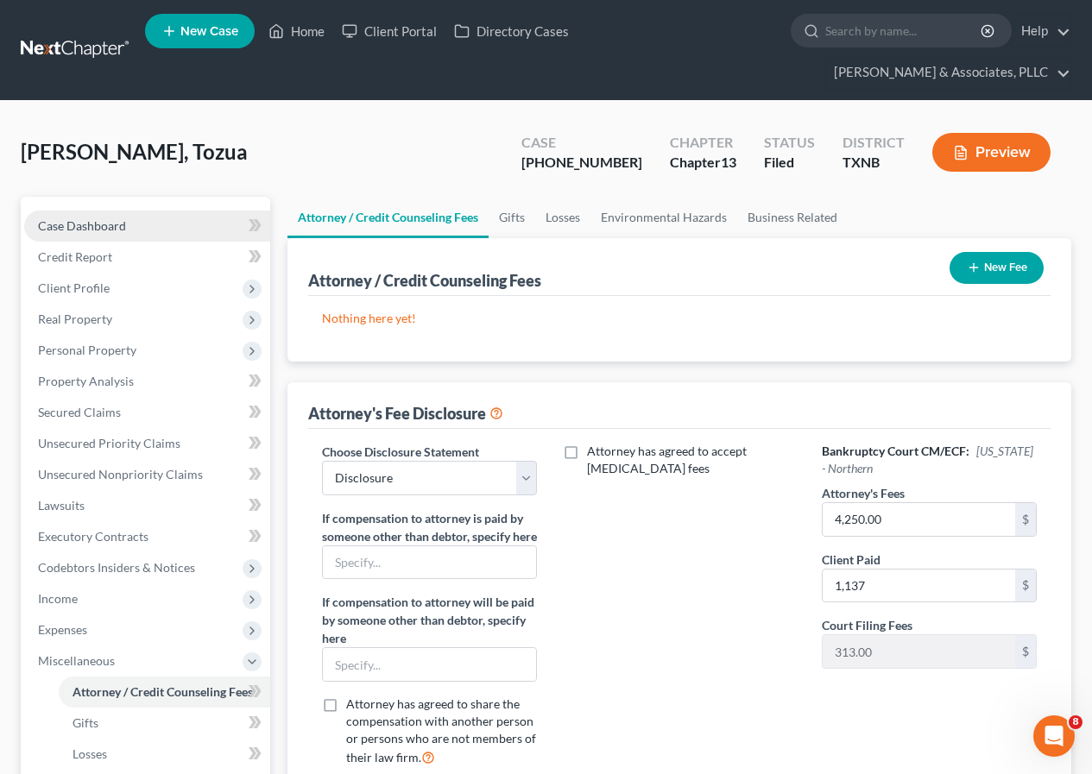
click at [114, 227] on span "Case Dashboard" at bounding box center [82, 225] width 88 height 15
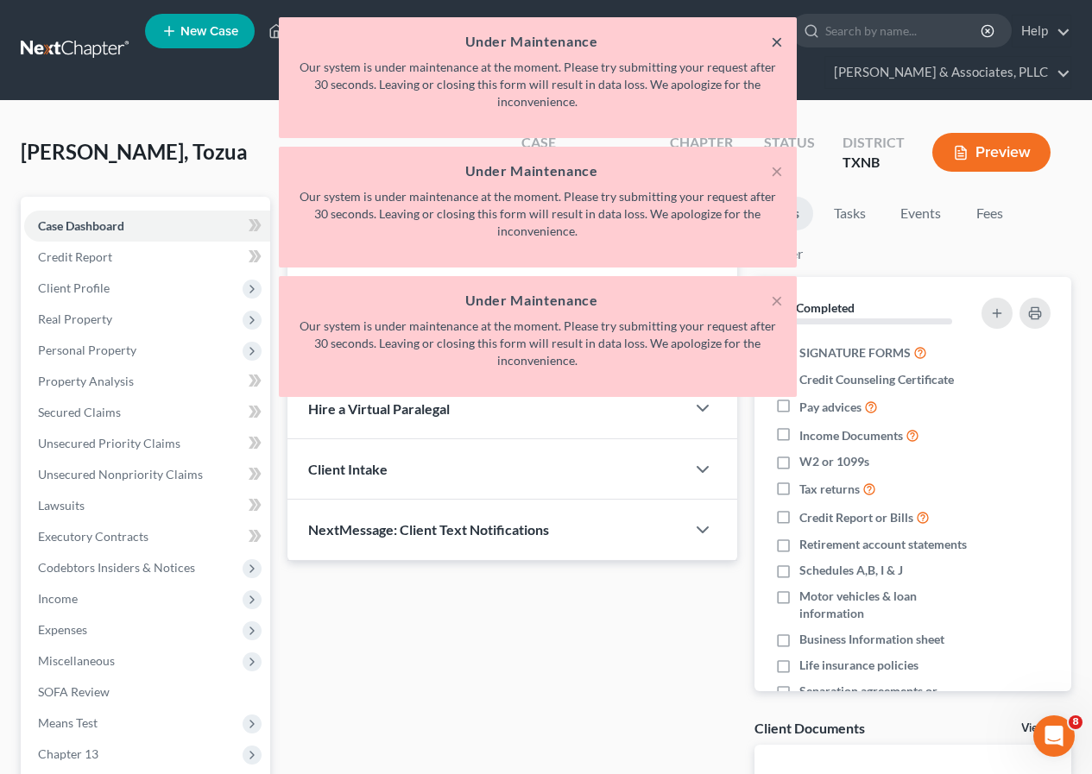
click at [776, 37] on button "×" at bounding box center [777, 41] width 12 height 21
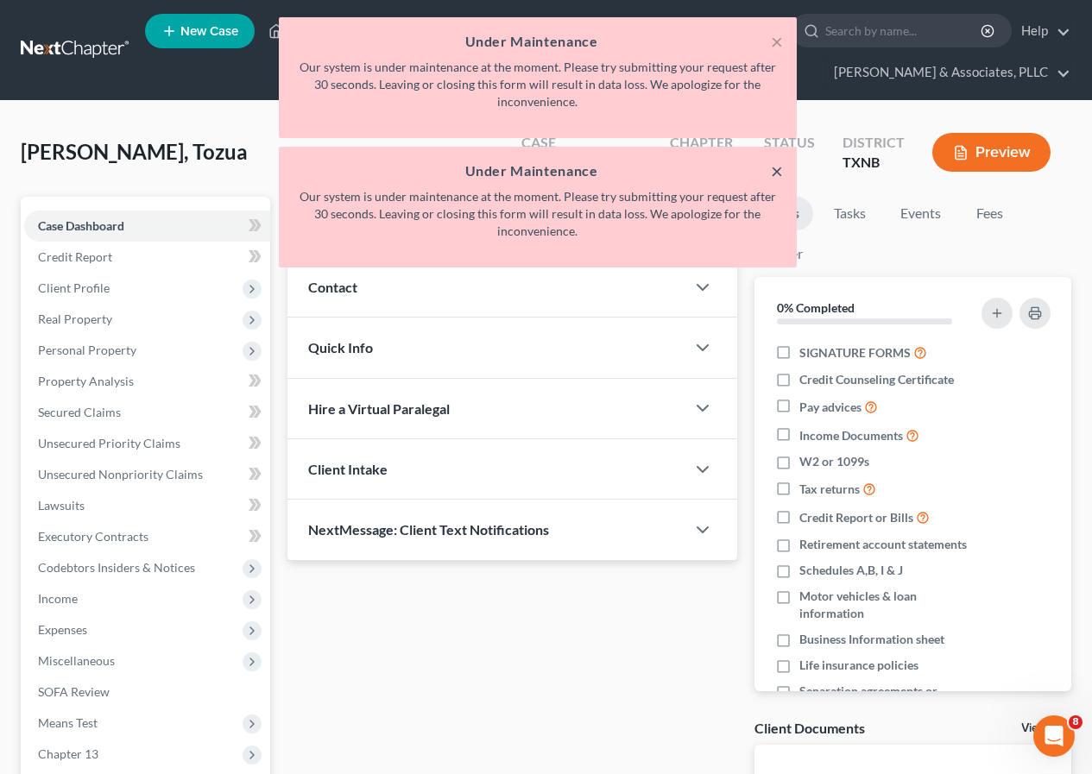
click at [775, 171] on button "×" at bounding box center [777, 171] width 12 height 21
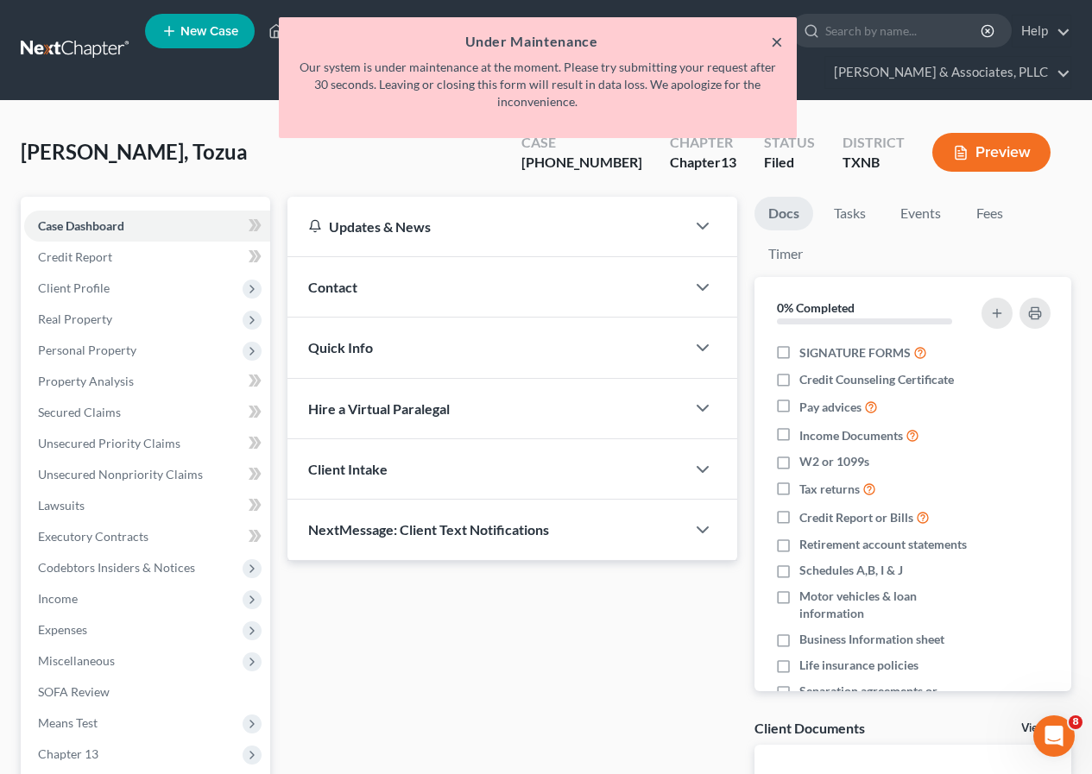
click at [775, 40] on button "×" at bounding box center [777, 41] width 12 height 21
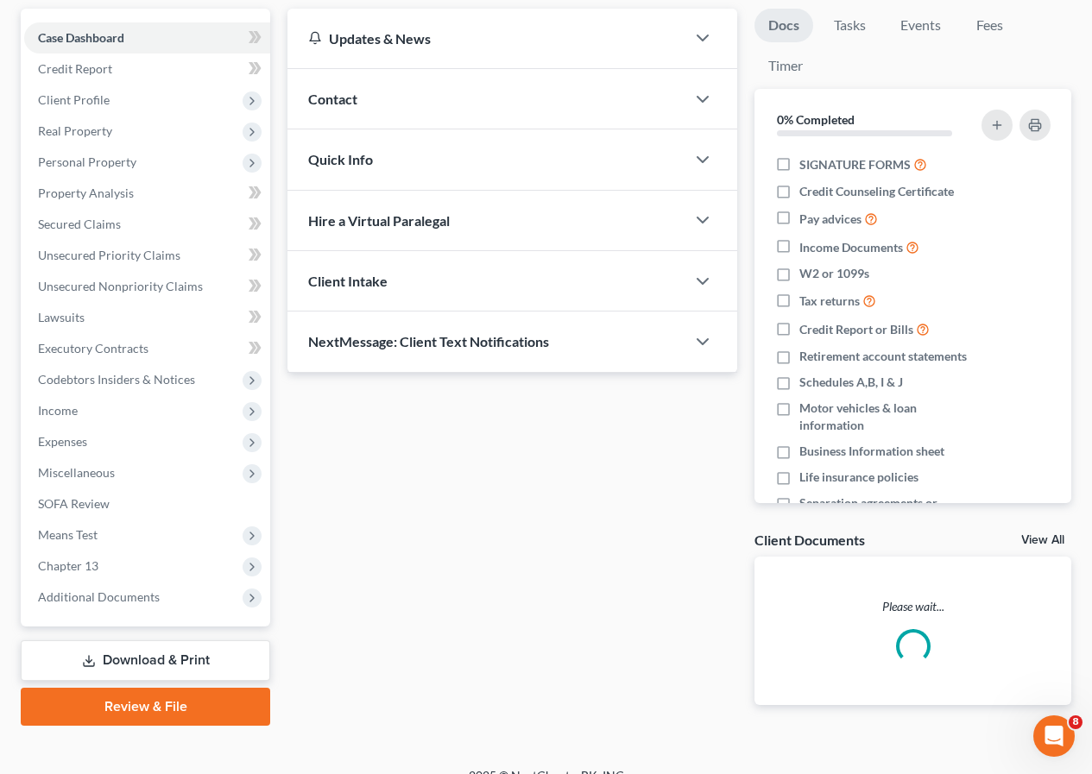
scroll to position [212, 0]
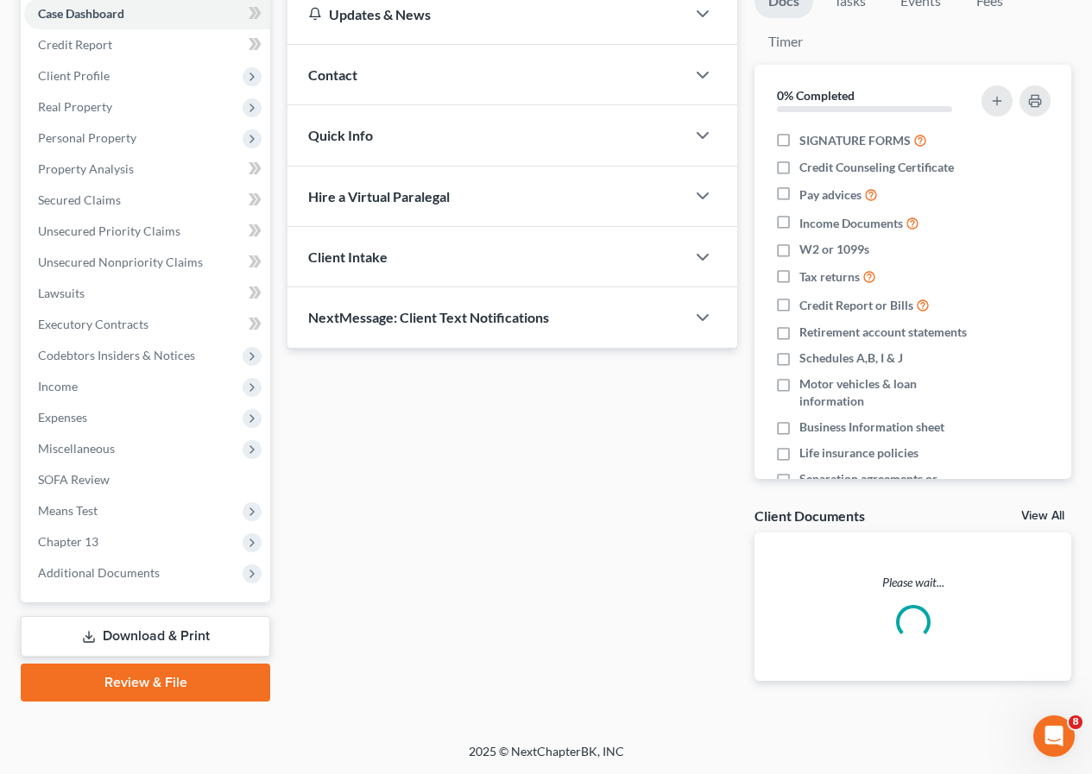
click at [139, 644] on link "Download & Print" at bounding box center [145, 636] width 249 height 41
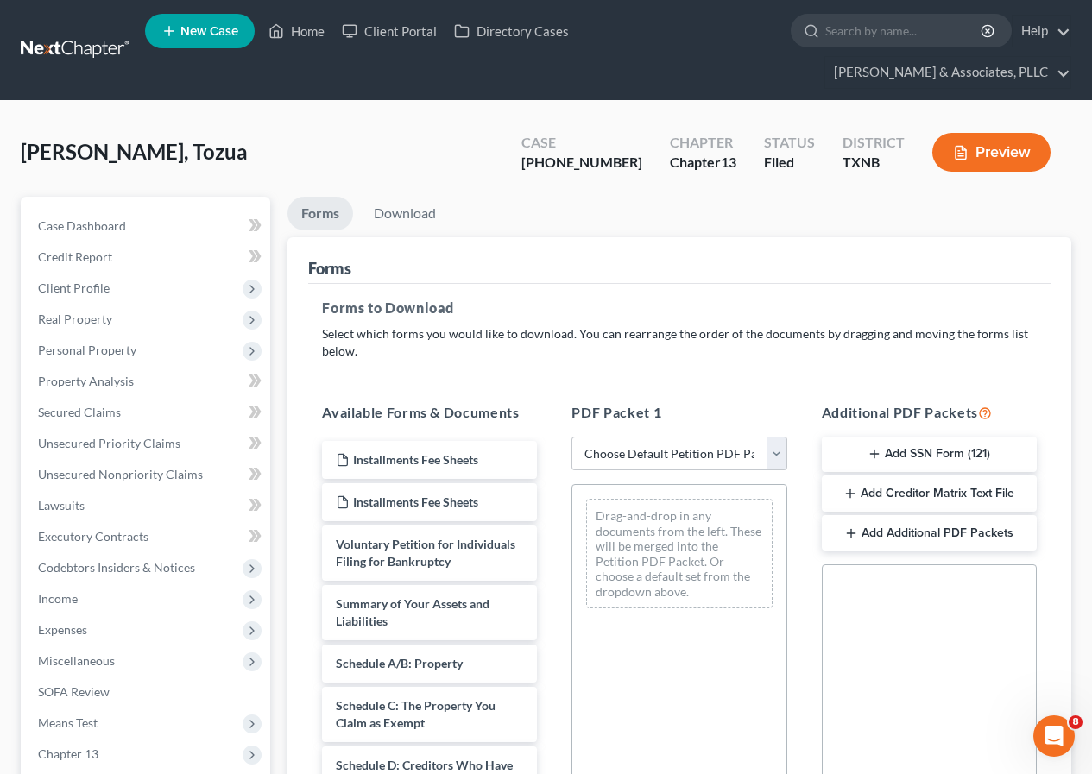
click at [892, 496] on button "Add Creditor Matrix Text File" at bounding box center [929, 493] width 215 height 36
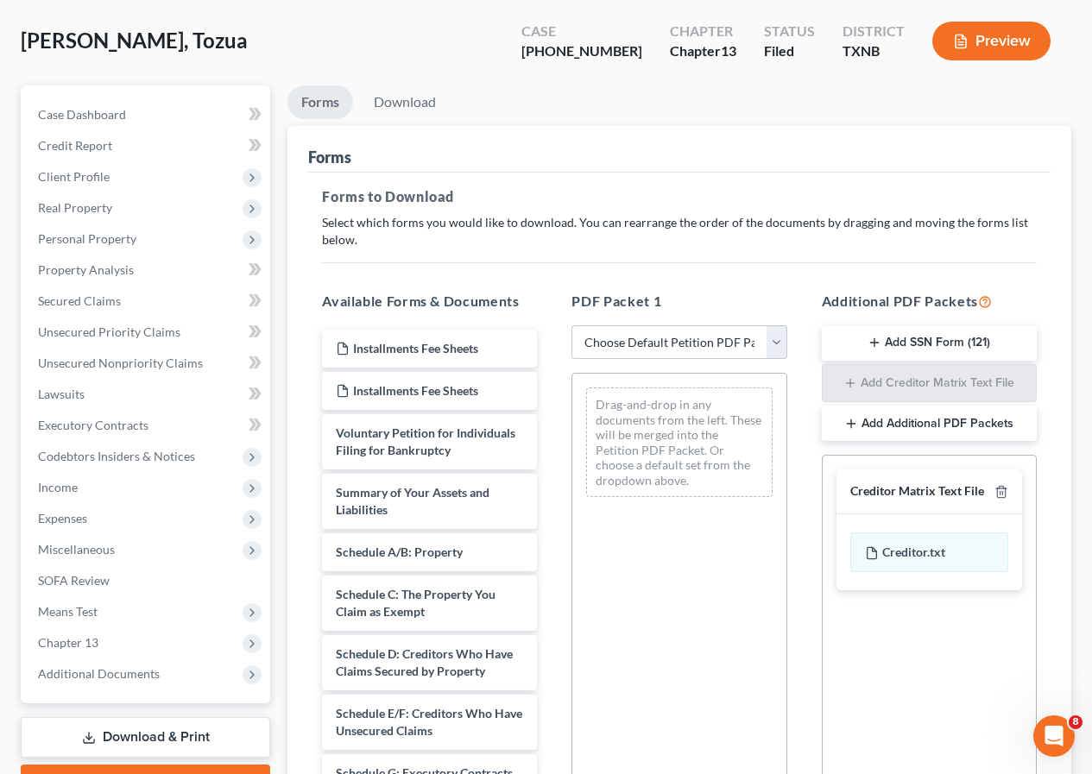
scroll to position [340, 0]
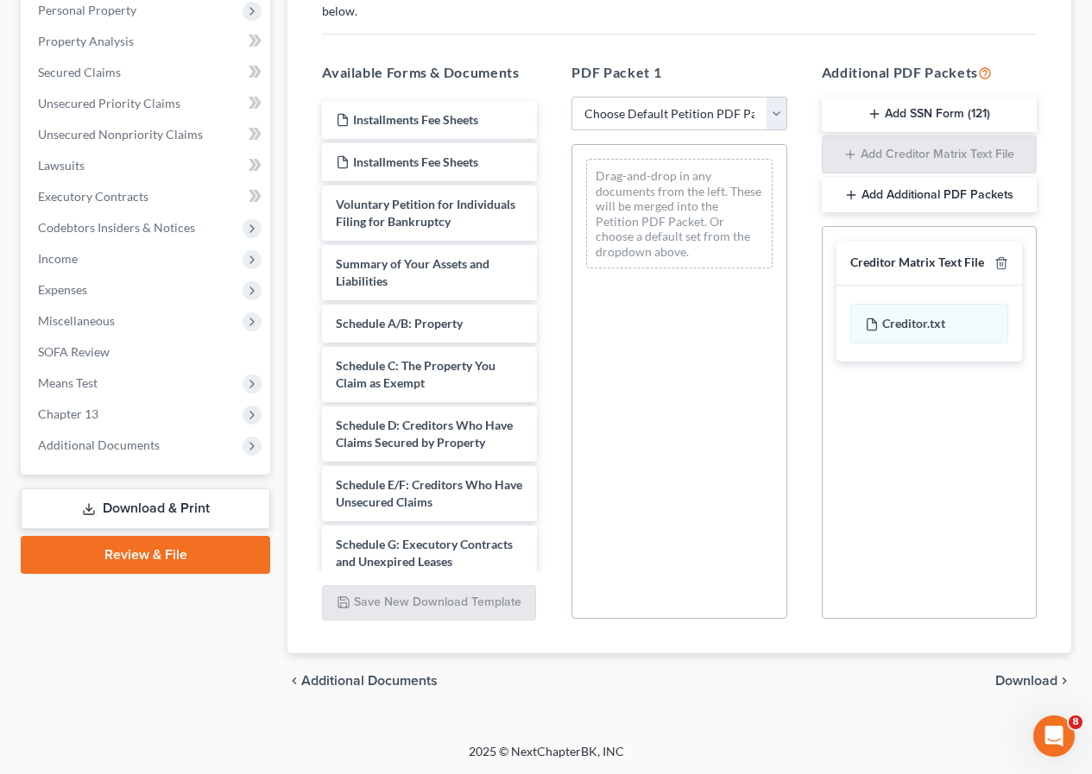
click at [1017, 678] on span "Download" at bounding box center [1026, 681] width 62 height 14
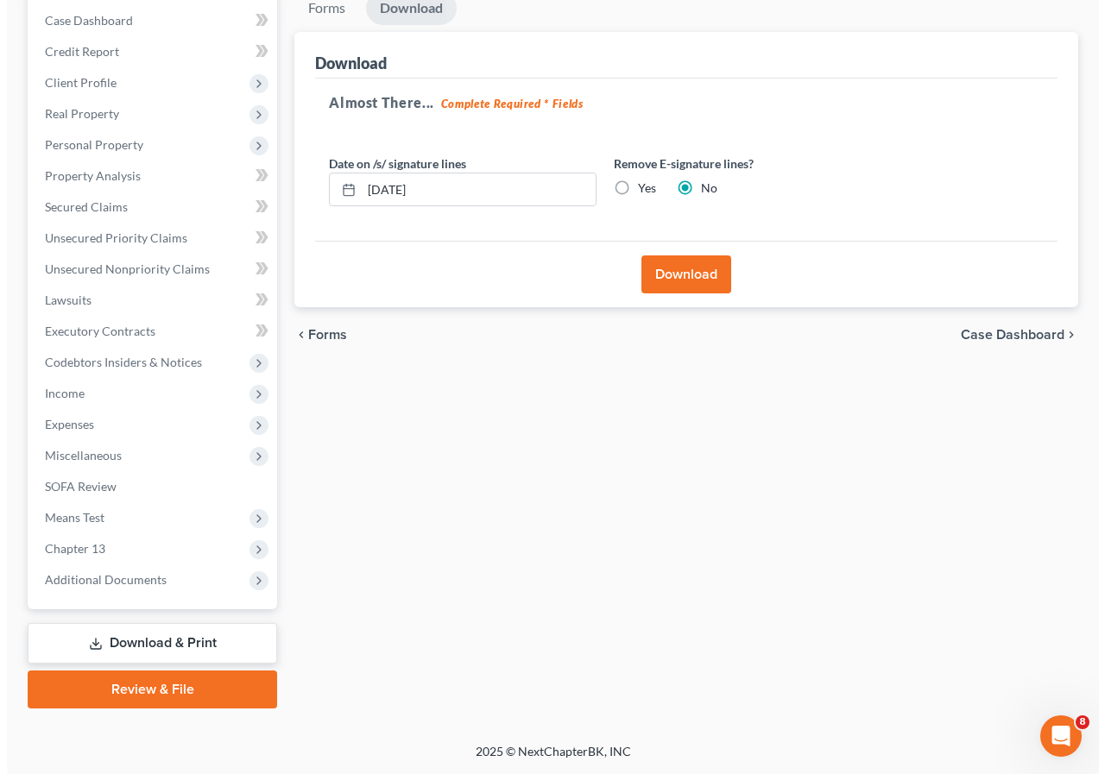
scroll to position [205, 0]
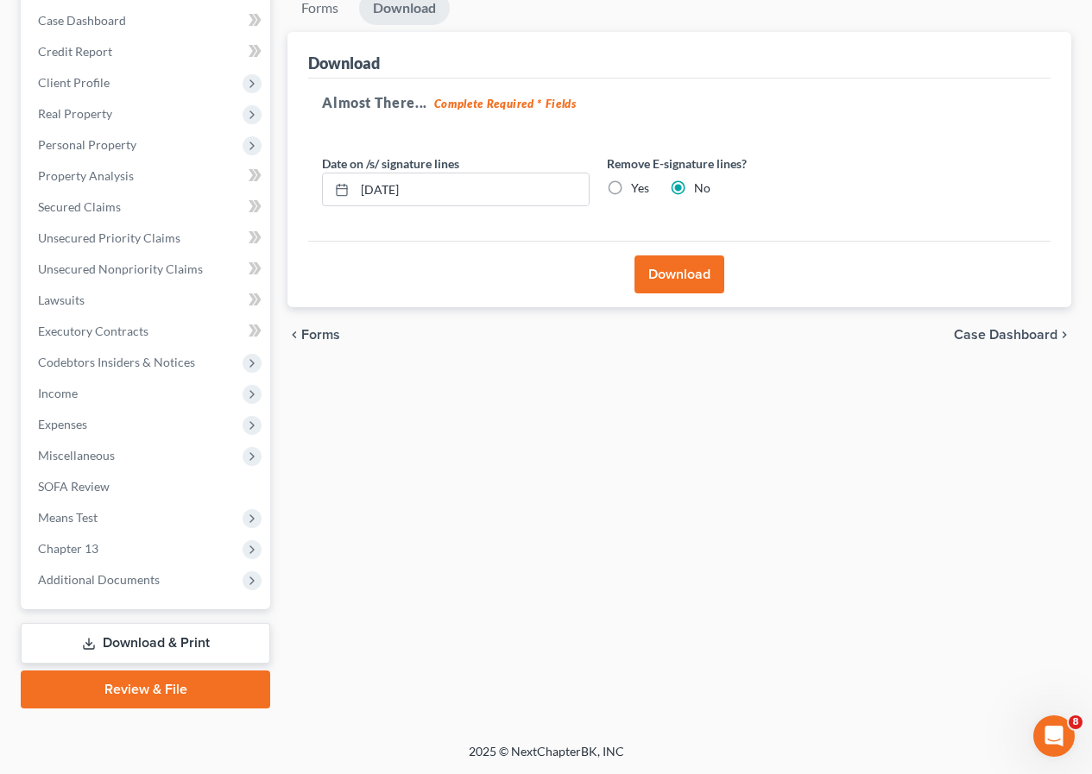
click at [693, 277] on button "Download" at bounding box center [679, 274] width 90 height 38
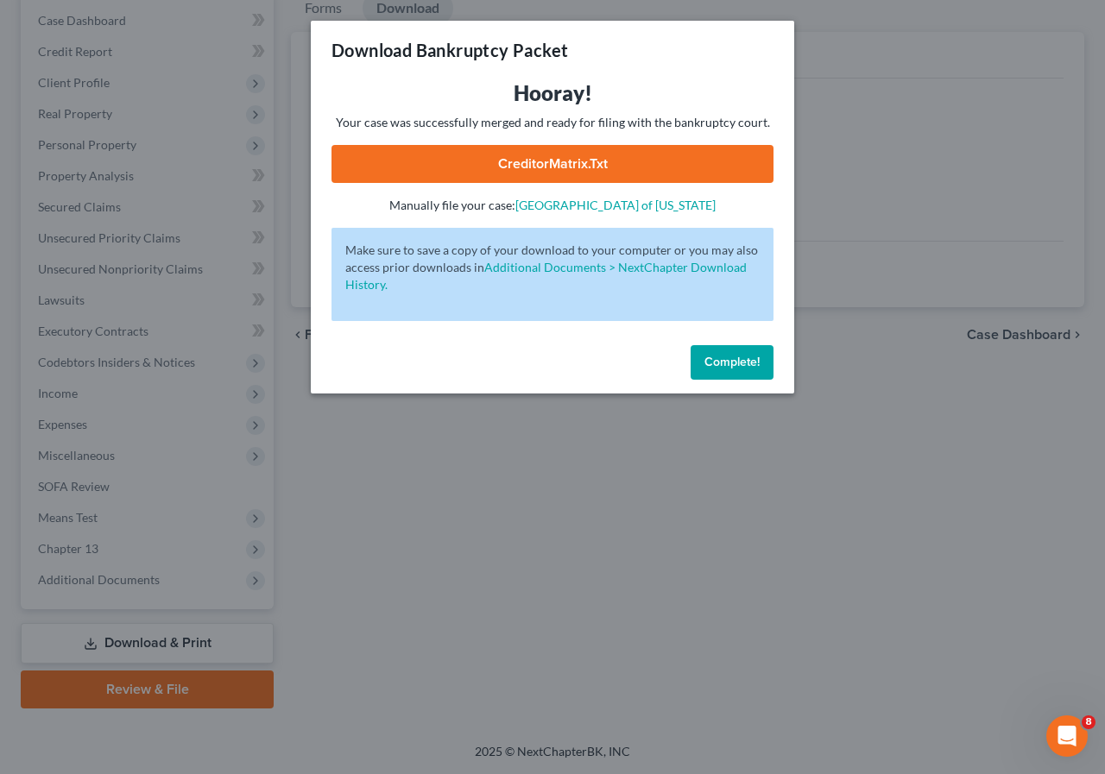
click at [539, 170] on link "CreditorMatrix.txt" at bounding box center [552, 164] width 442 height 38
click at [708, 364] on span "Complete!" at bounding box center [731, 362] width 55 height 15
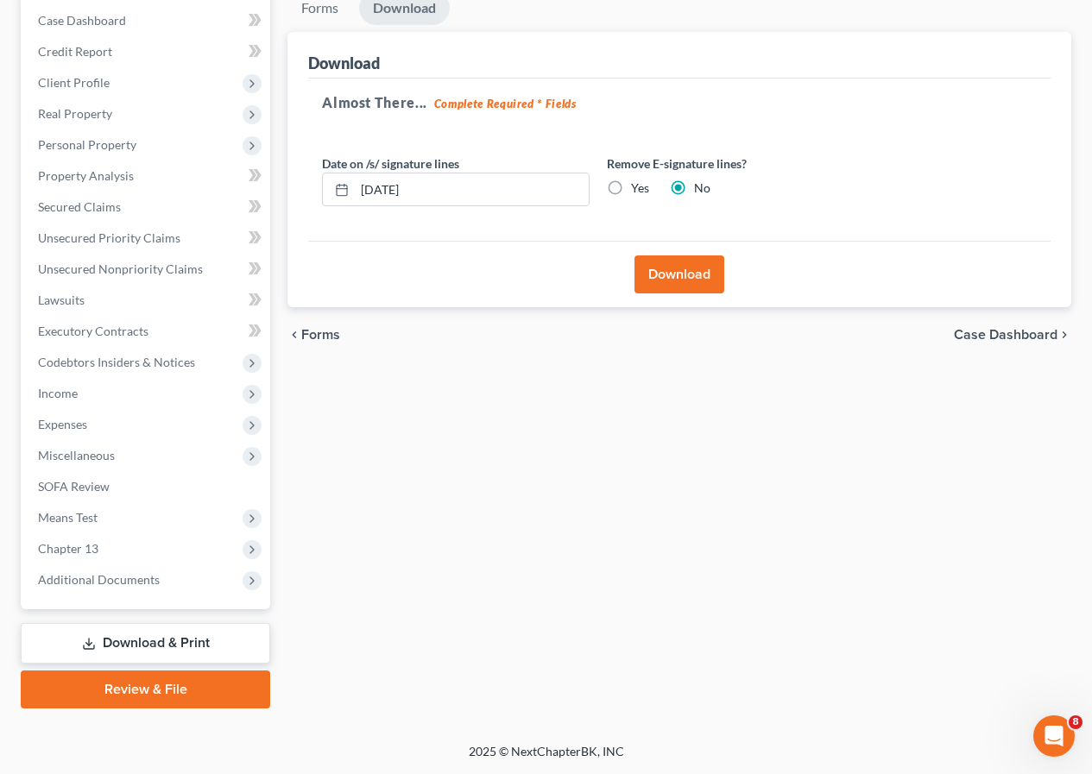
click at [148, 640] on link "Download & Print" at bounding box center [145, 643] width 249 height 41
click at [162, 646] on link "Download & Print" at bounding box center [145, 643] width 249 height 41
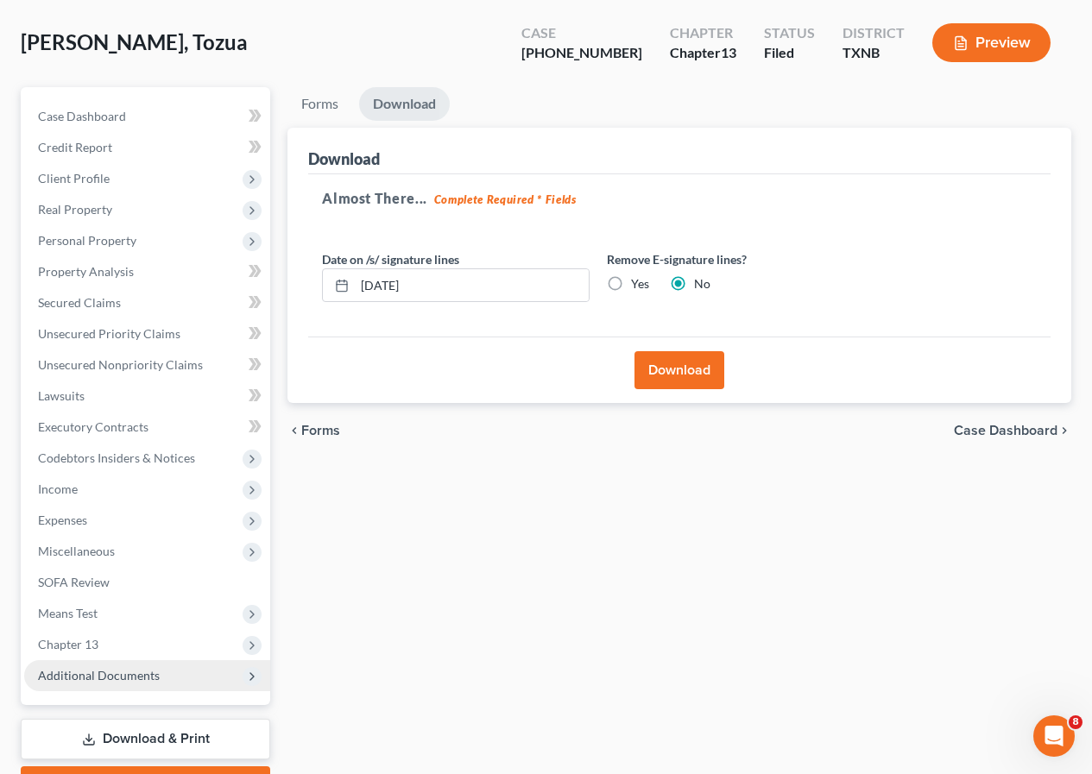
scroll to position [0, 0]
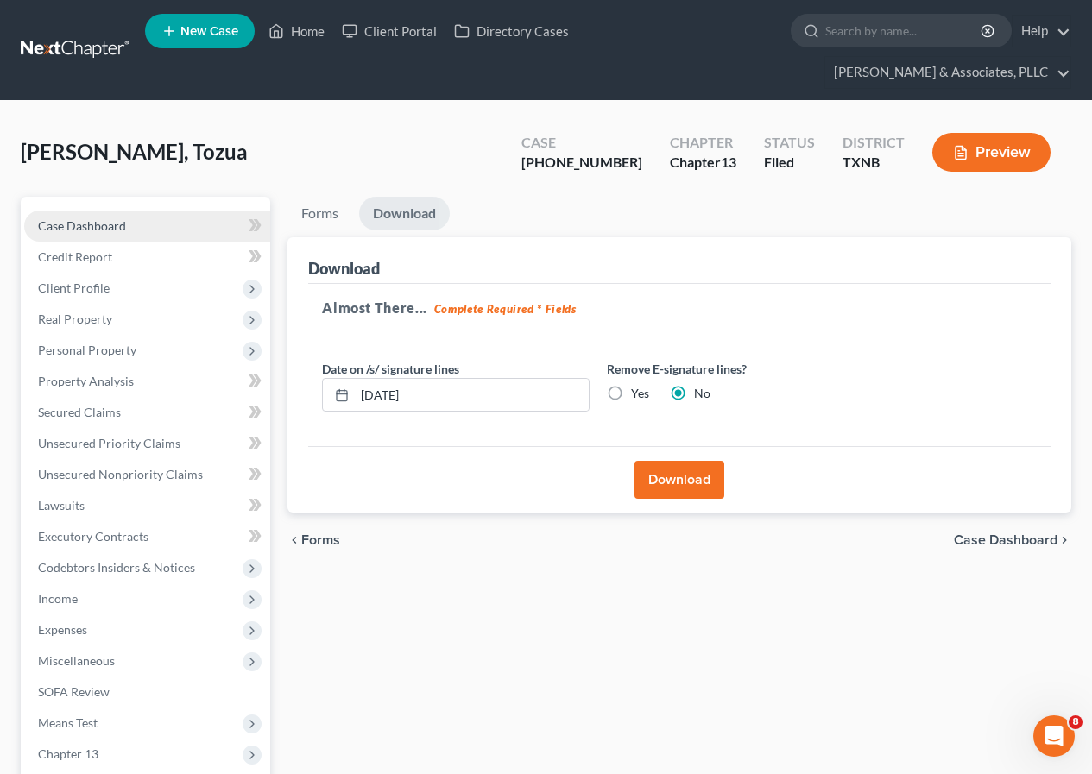
click at [102, 224] on span "Case Dashboard" at bounding box center [82, 225] width 88 height 15
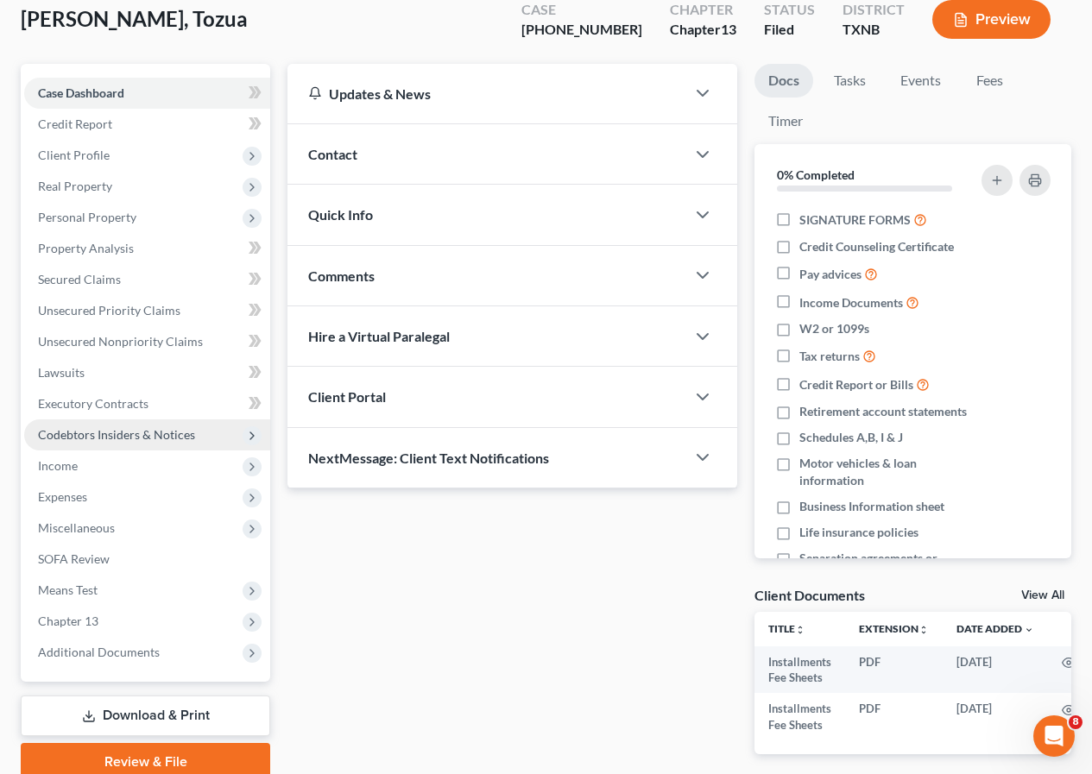
scroll to position [219, 0]
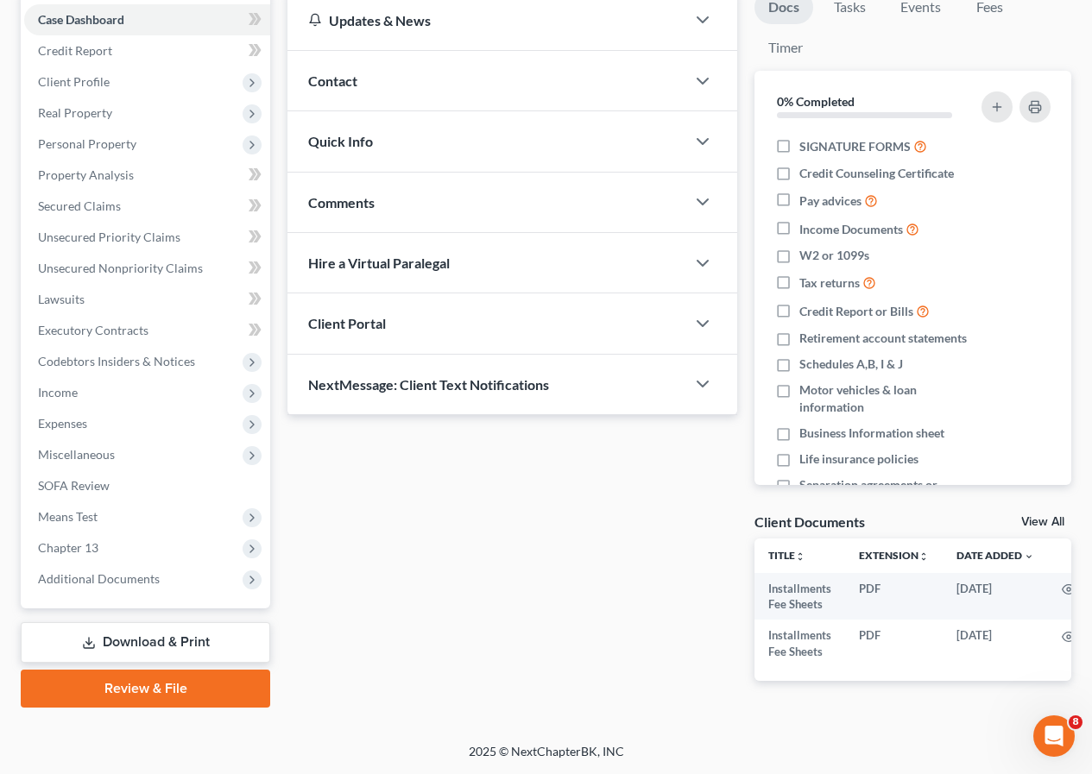
click at [174, 630] on link "Download & Print" at bounding box center [145, 642] width 249 height 41
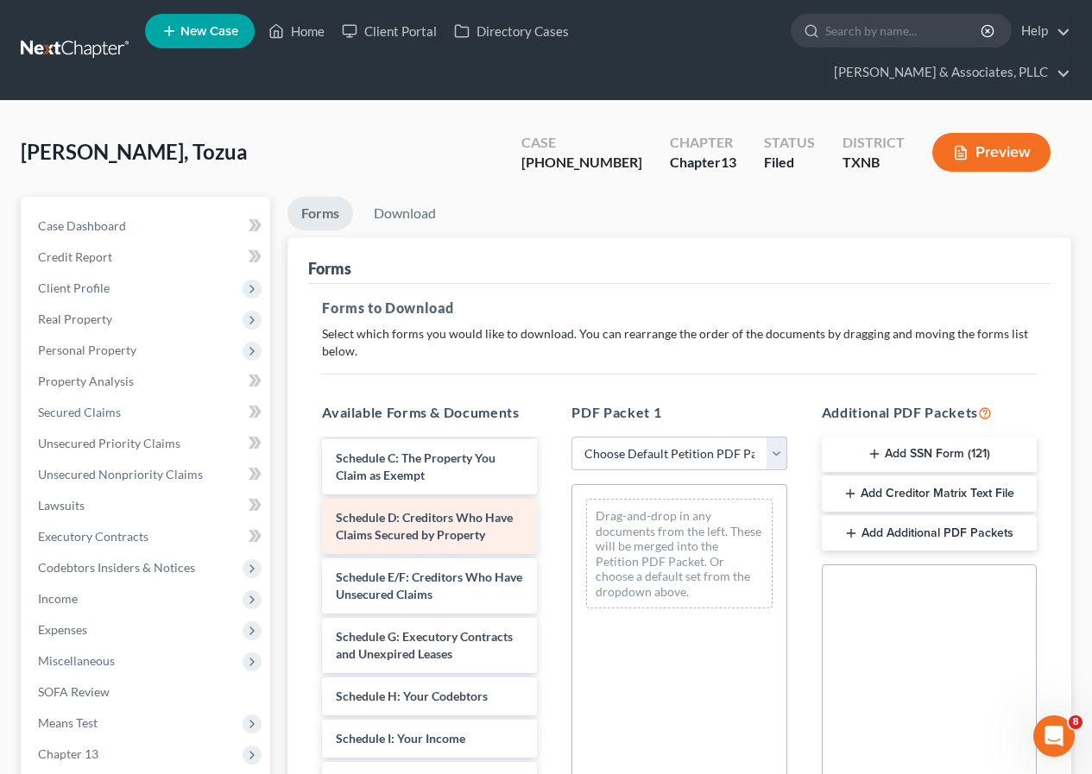
scroll to position [259, 0]
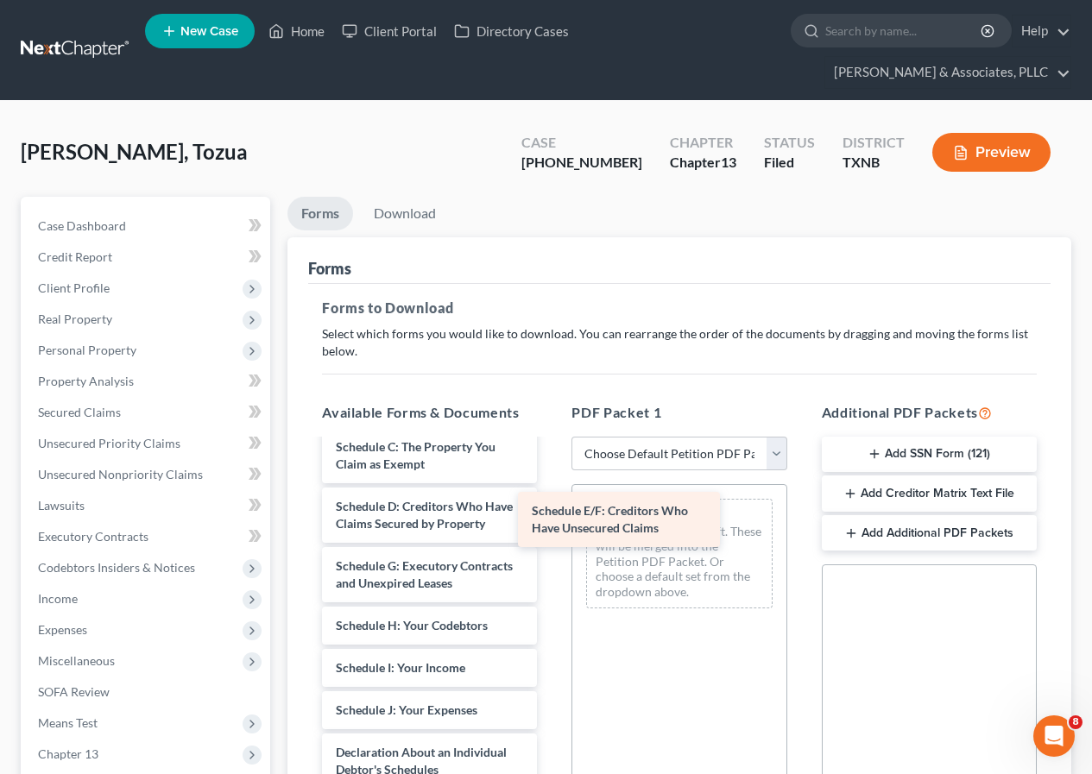
drag, startPoint x: 404, startPoint y: 614, endPoint x: 600, endPoint y: 524, distance: 215.5
click at [551, 524] on div "Schedule E/F: Creditors Who Have Unsecured Claims Installments Fee Sheets Insta…" at bounding box center [429, 664] width 242 height 964
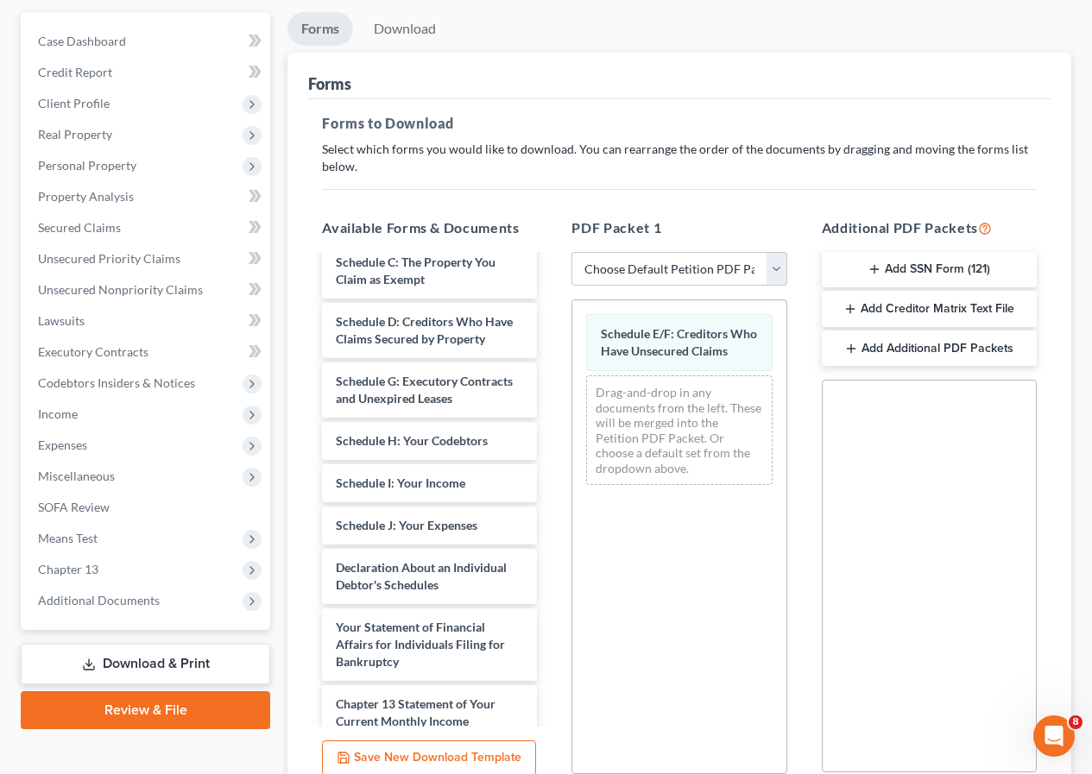
scroll to position [340, 0]
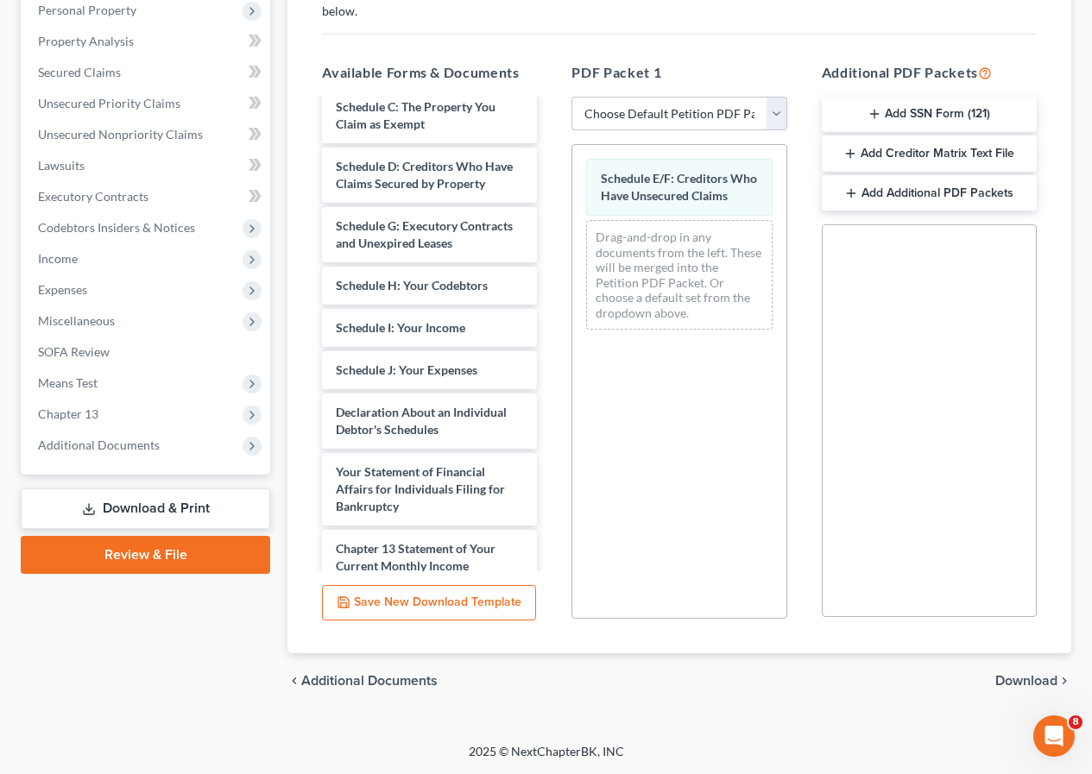
drag, startPoint x: 1017, startPoint y: 680, endPoint x: 940, endPoint y: 664, distance: 78.4
click at [1016, 680] on span "Download" at bounding box center [1026, 681] width 62 height 14
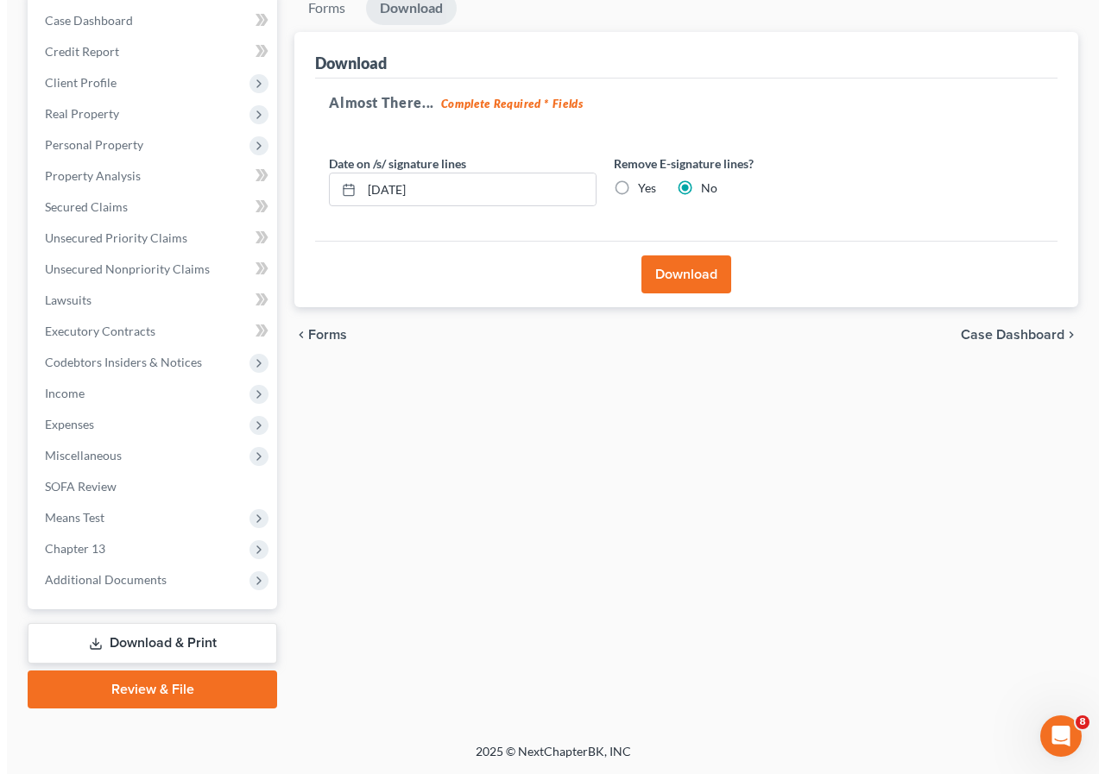
scroll to position [205, 0]
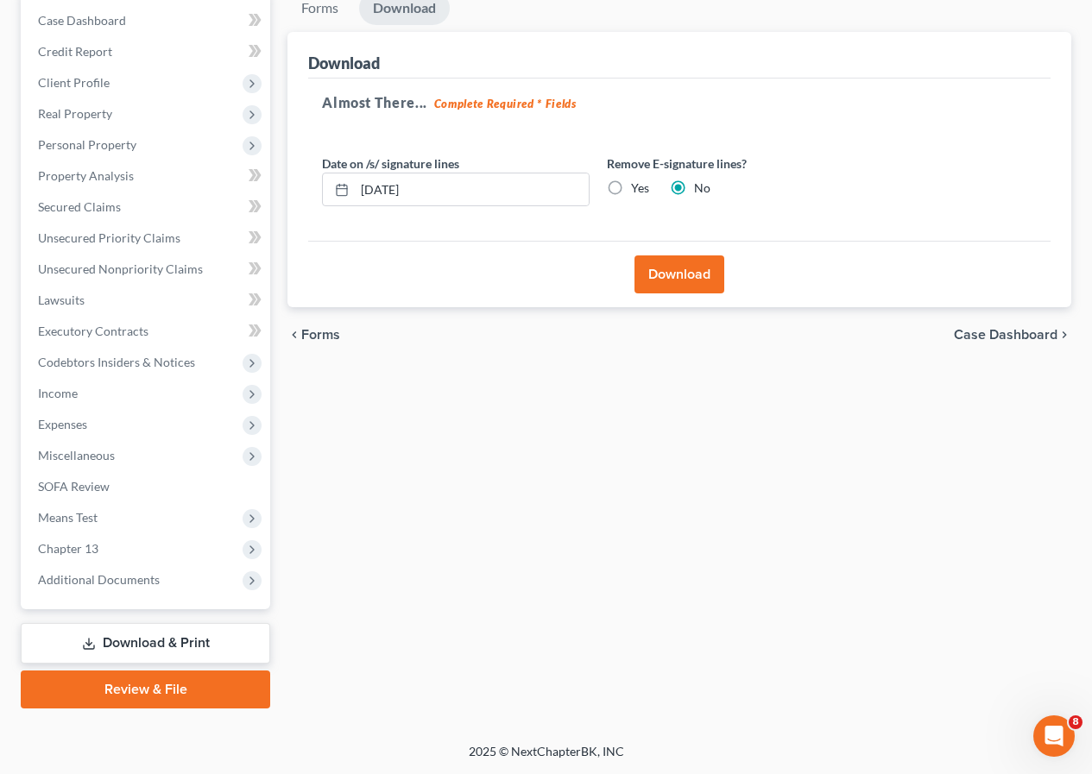
click at [689, 280] on button "Download" at bounding box center [679, 274] width 90 height 38
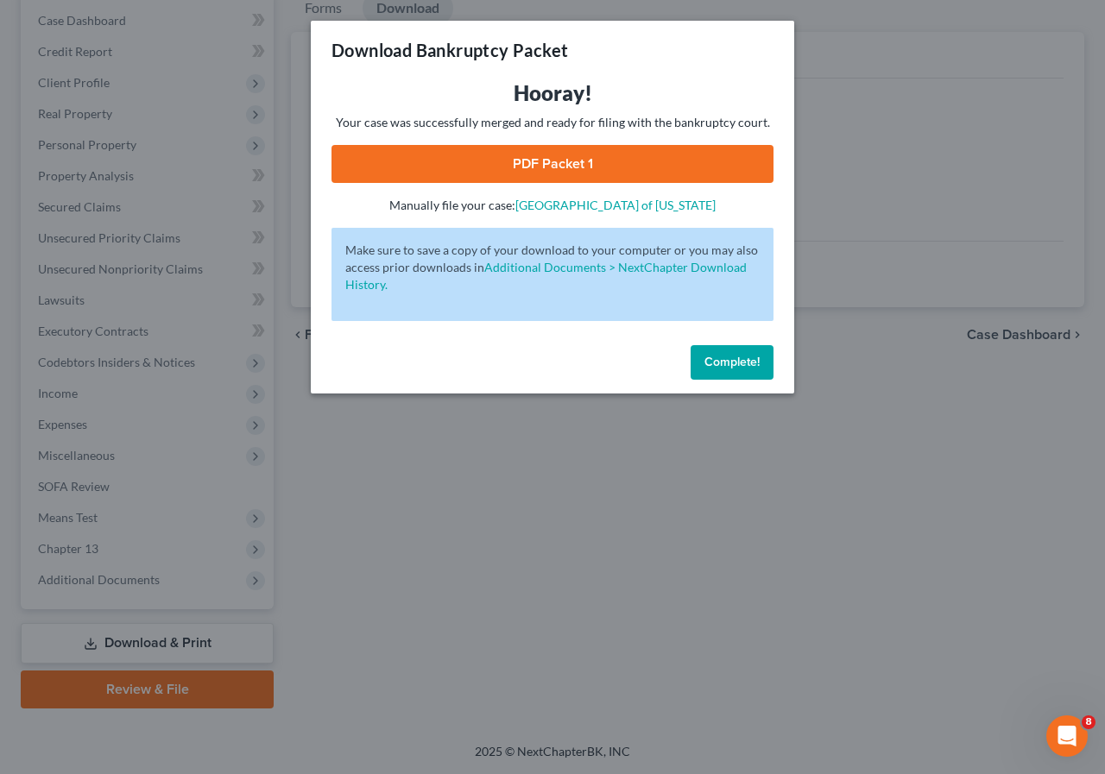
click at [532, 164] on link "PDF Packet 1" at bounding box center [552, 164] width 442 height 38
